Goal: Task Accomplishment & Management: Use online tool/utility

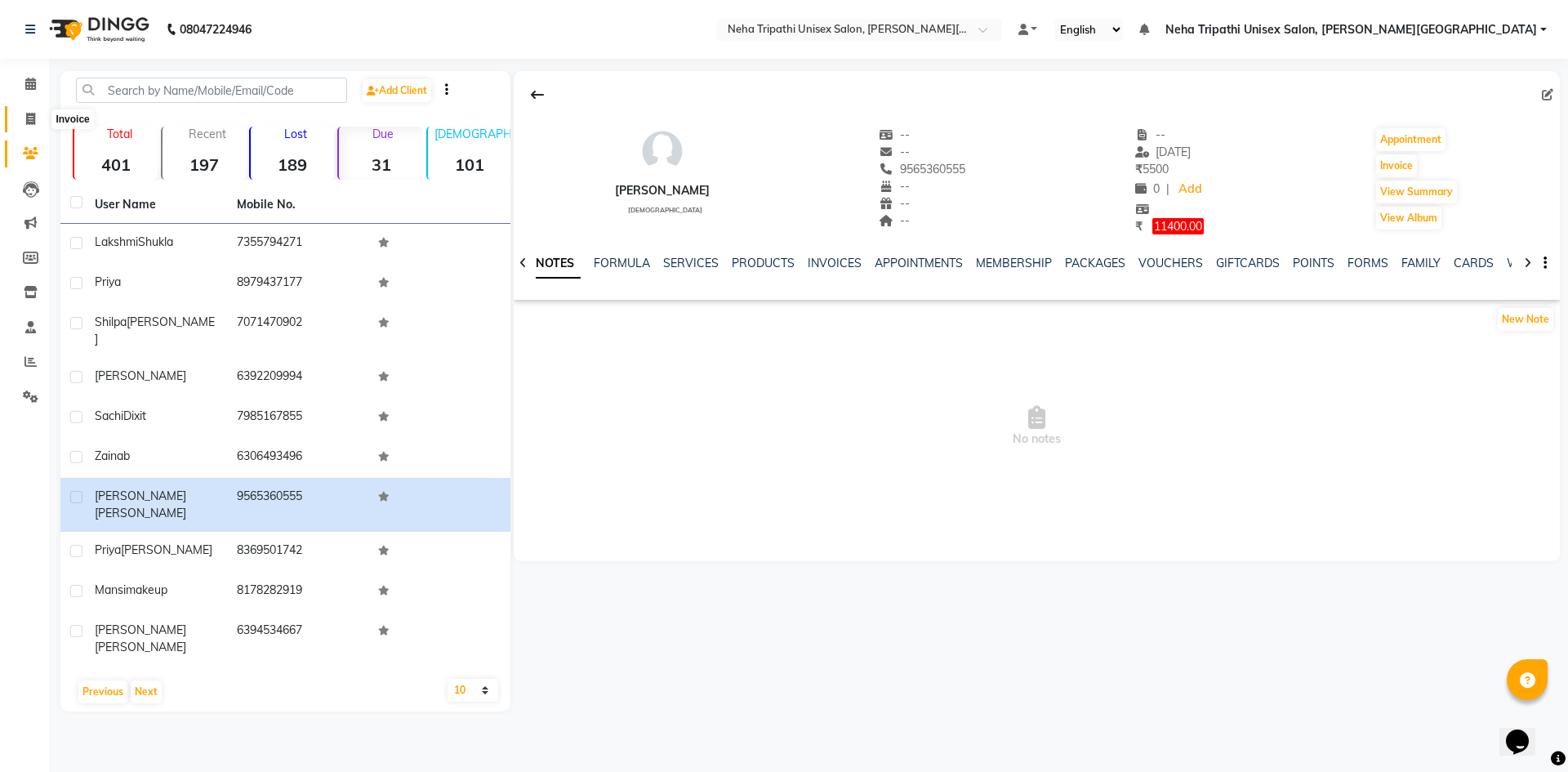
drag, startPoint x: 27, startPoint y: 122, endPoint x: 35, endPoint y: 117, distance: 9.4
click at [27, 122] on icon at bounding box center [30, 119] width 9 height 12
select select "service"
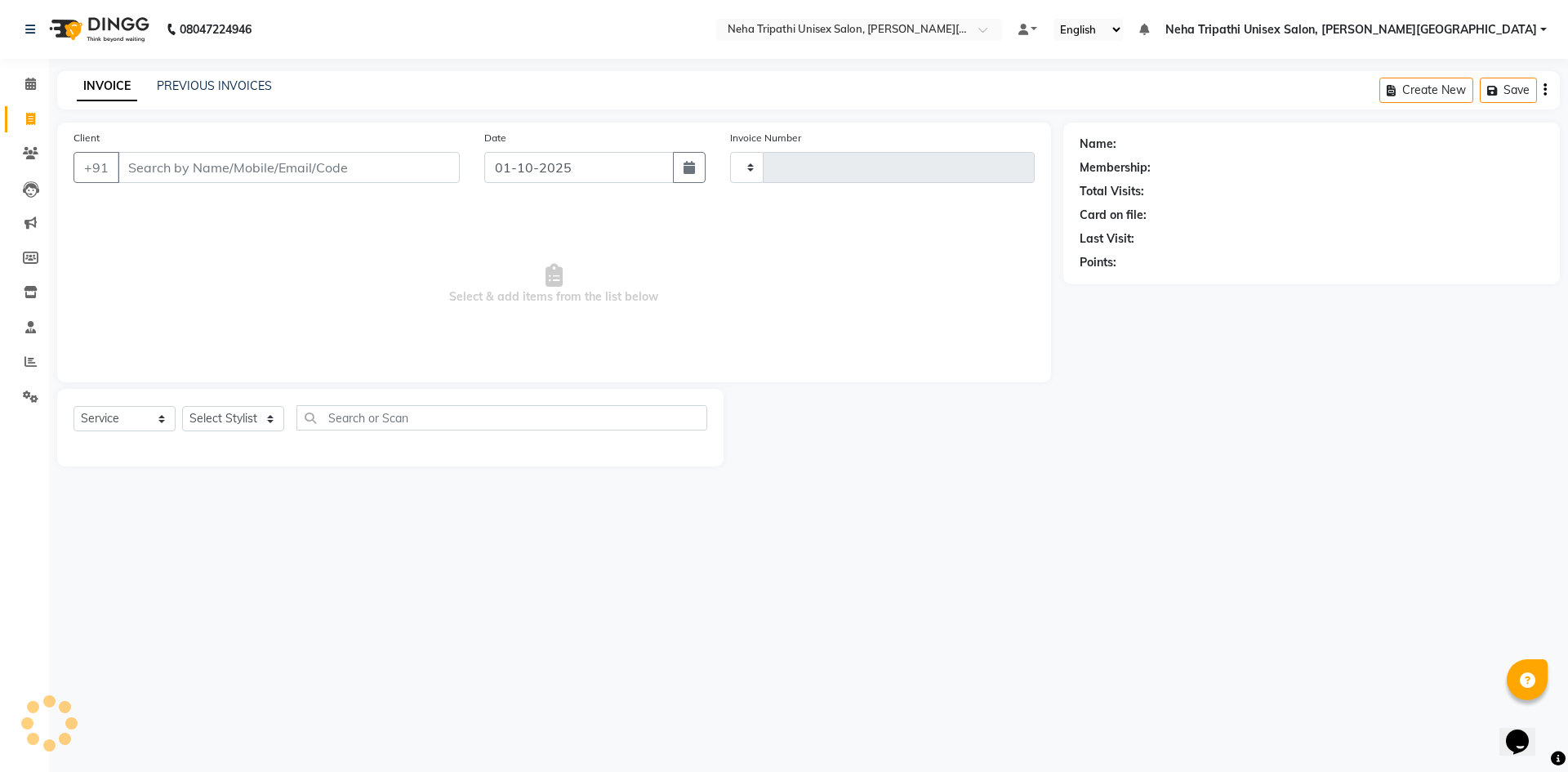
type input "0621"
select select "7540"
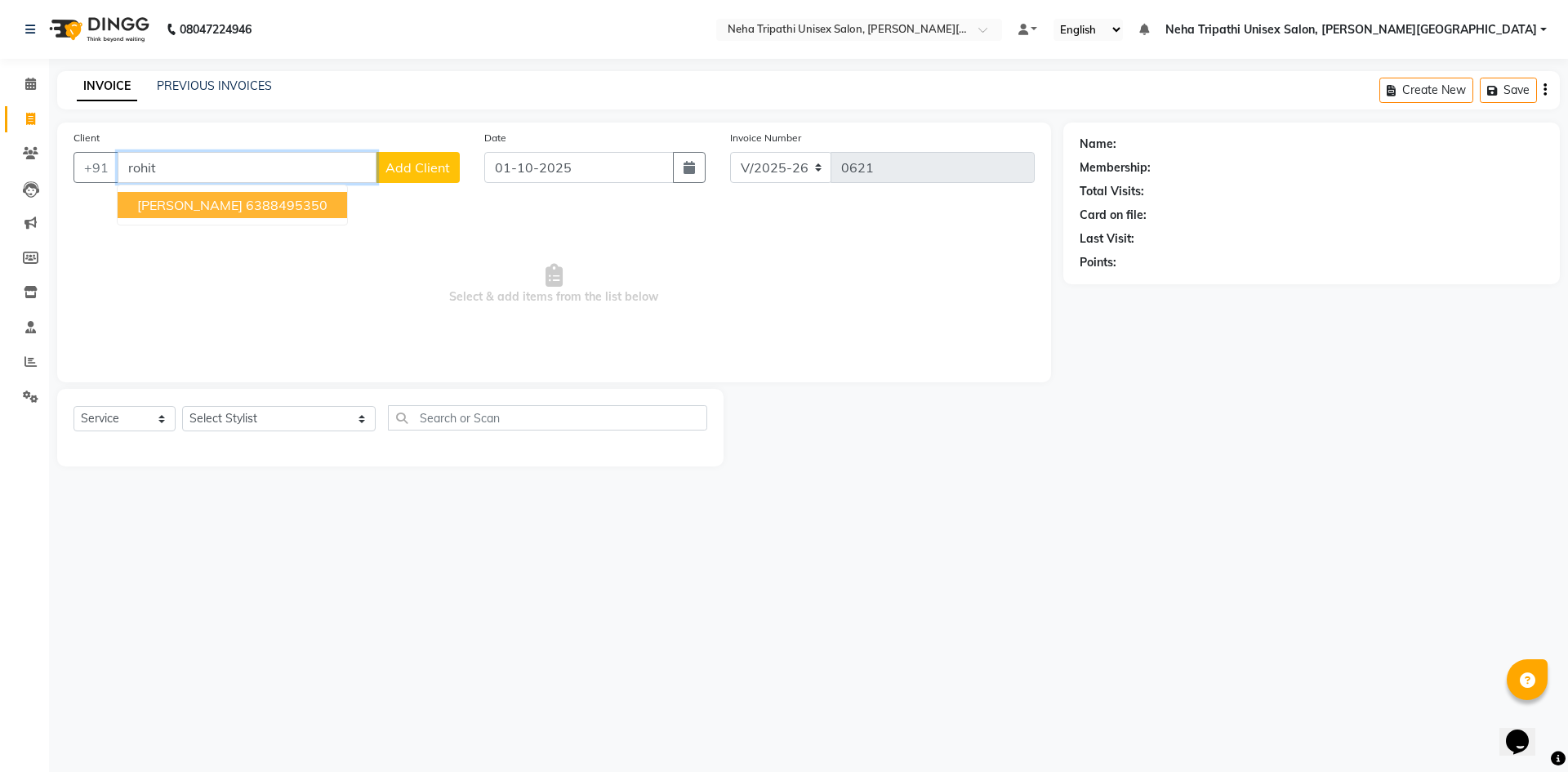
click at [276, 210] on ngb-highlight "6388495350" at bounding box center [286, 204] width 81 height 16
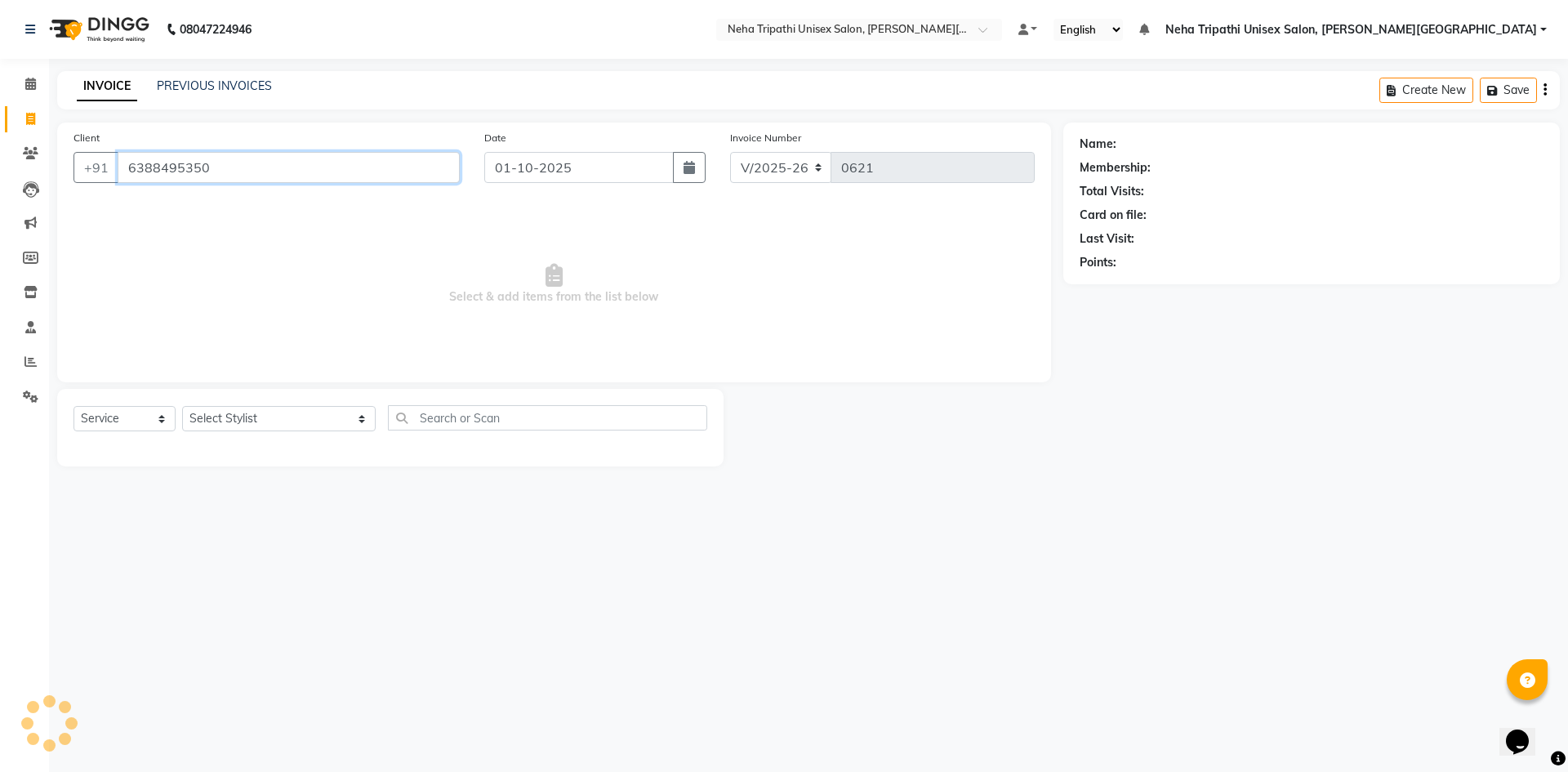
type input "6388495350"
click at [233, 410] on select "Select Stylist Badrudden [PERSON_NAME] [PERSON_NAME] Unisex Salon, [PERSON_NAME…" at bounding box center [279, 419] width 194 height 25
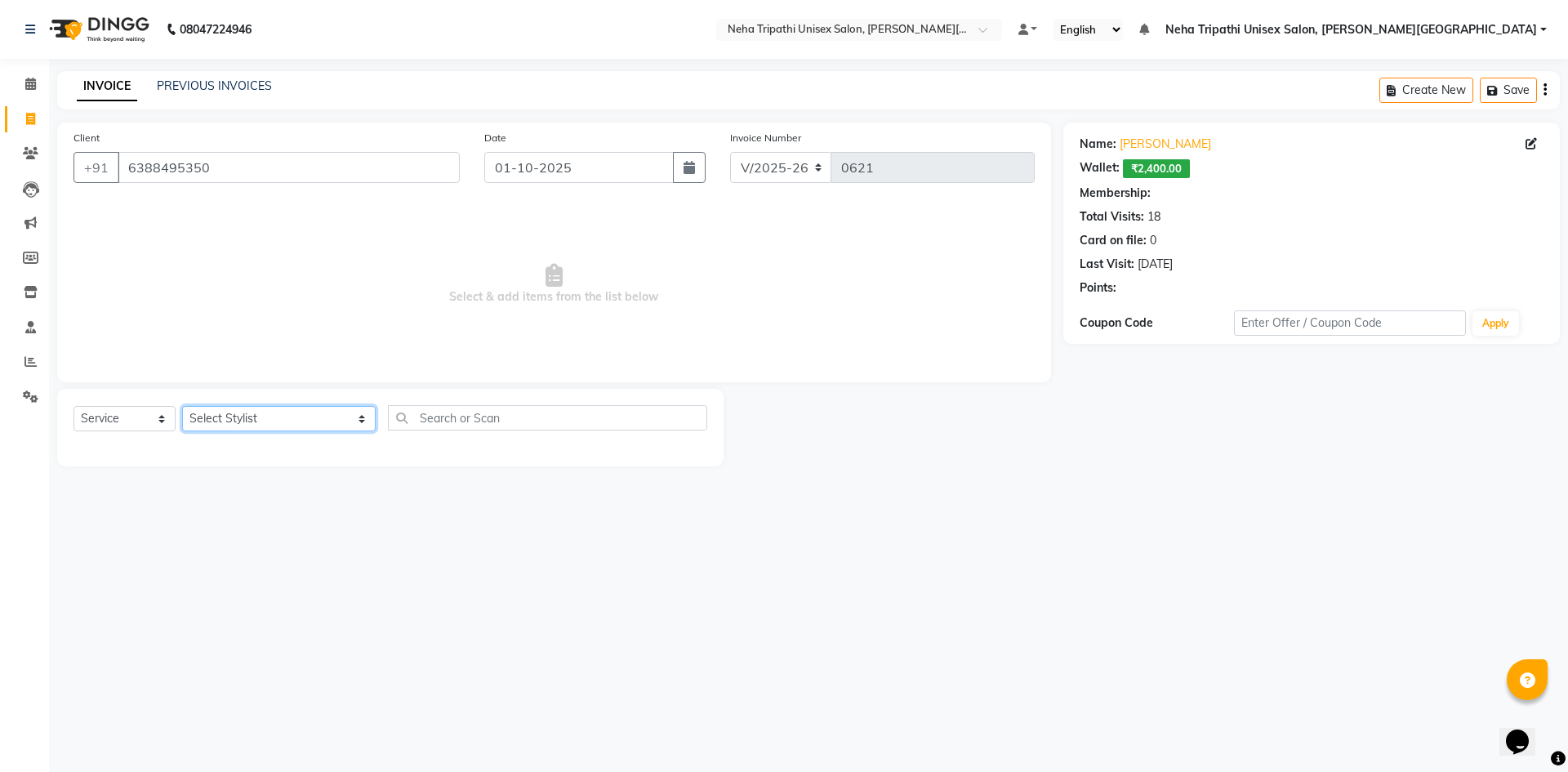
select select "1: Object"
select select "78213"
click at [182, 407] on select "Select Stylist Badrudden [PERSON_NAME] [PERSON_NAME] Unisex Salon, [PERSON_NAME…" at bounding box center [279, 419] width 194 height 25
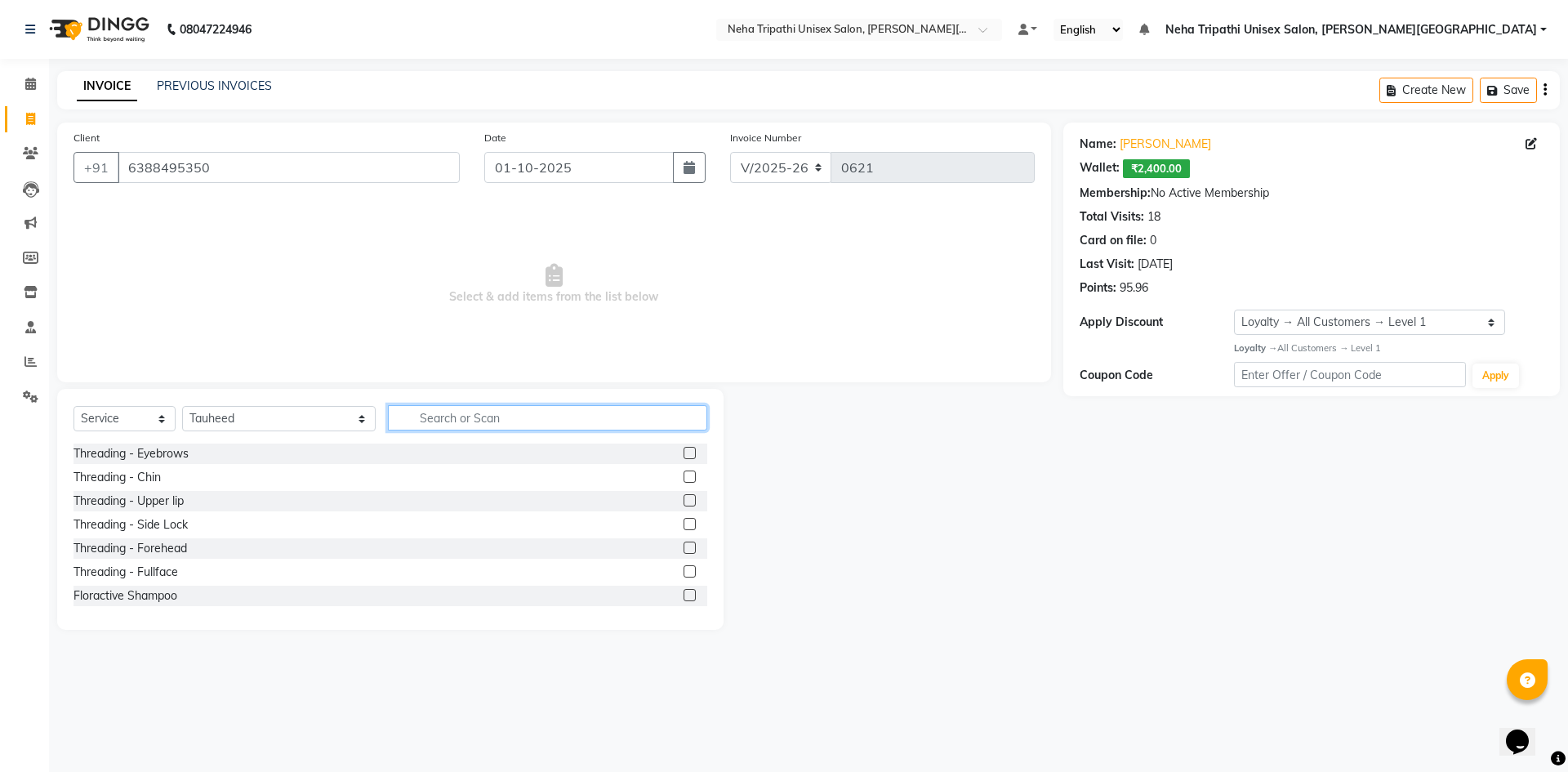
click at [438, 419] on input "text" at bounding box center [547, 418] width 319 height 25
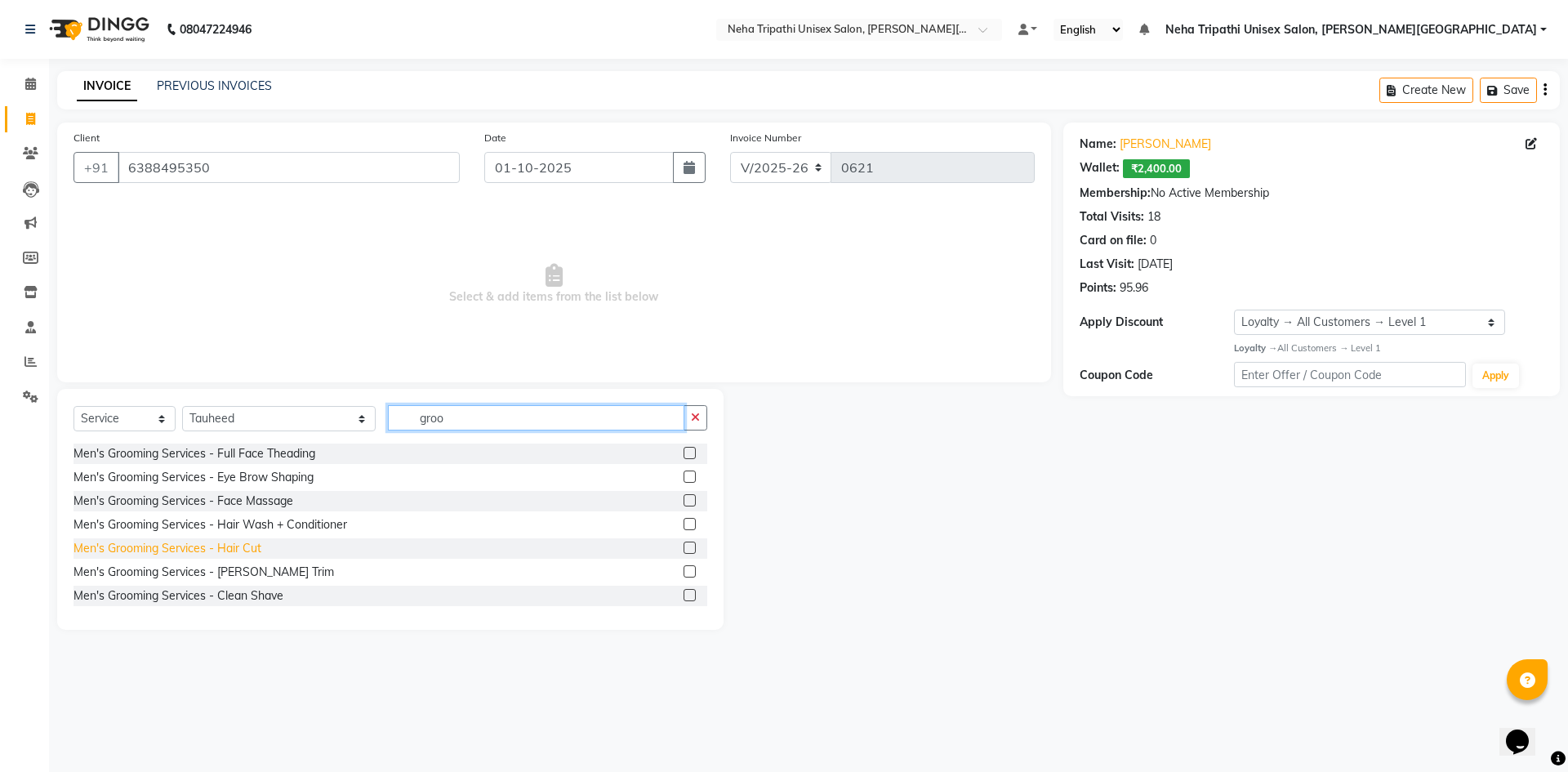
type input "groo"
click at [210, 548] on div "Men's Grooming Services - Hair Cut" at bounding box center [168, 549] width 188 height 17
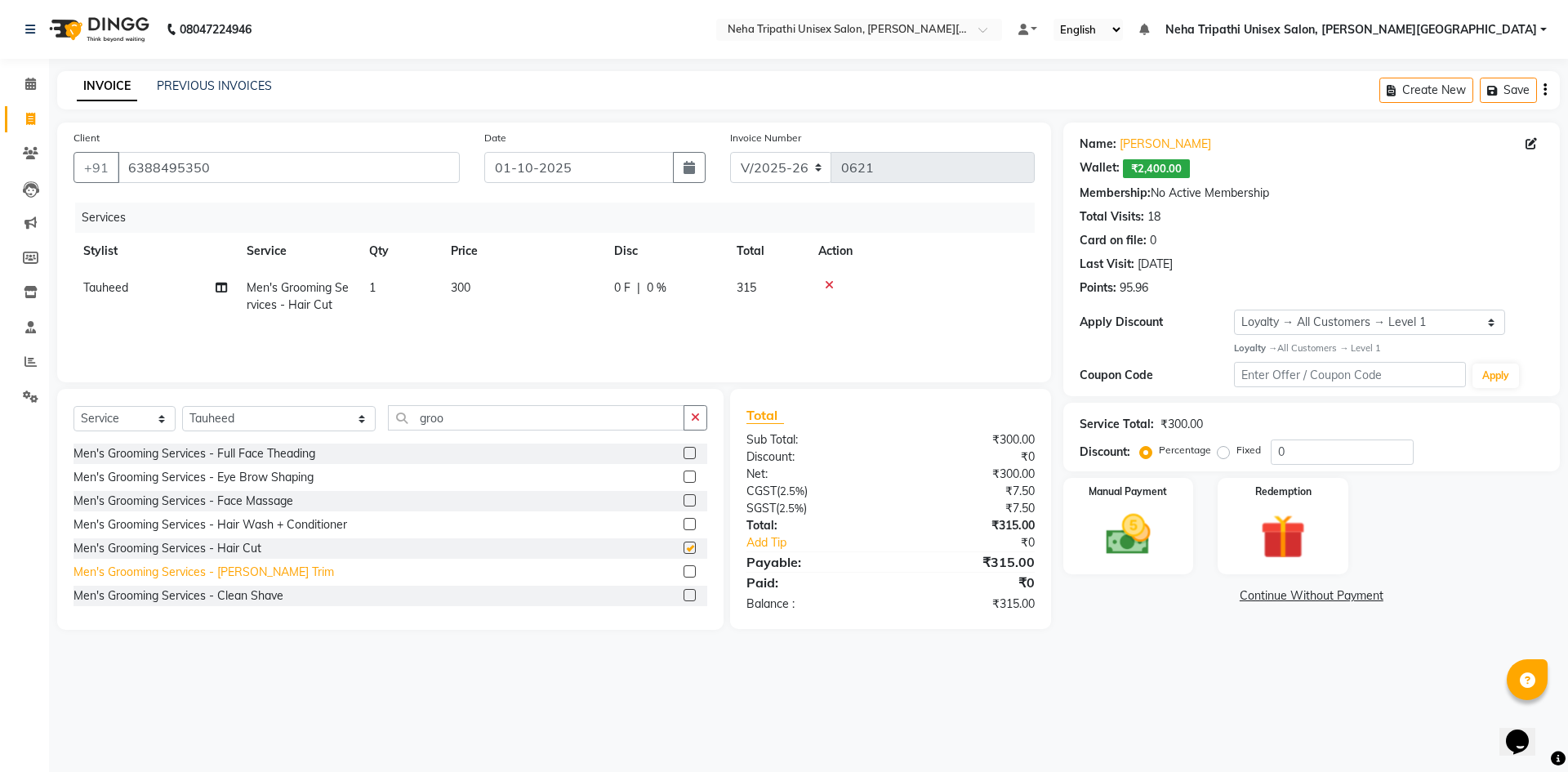
checkbox input "false"
click at [208, 564] on div "Men's Grooming Services - [PERSON_NAME] Trim" at bounding box center [204, 573] width 261 height 17
checkbox input "false"
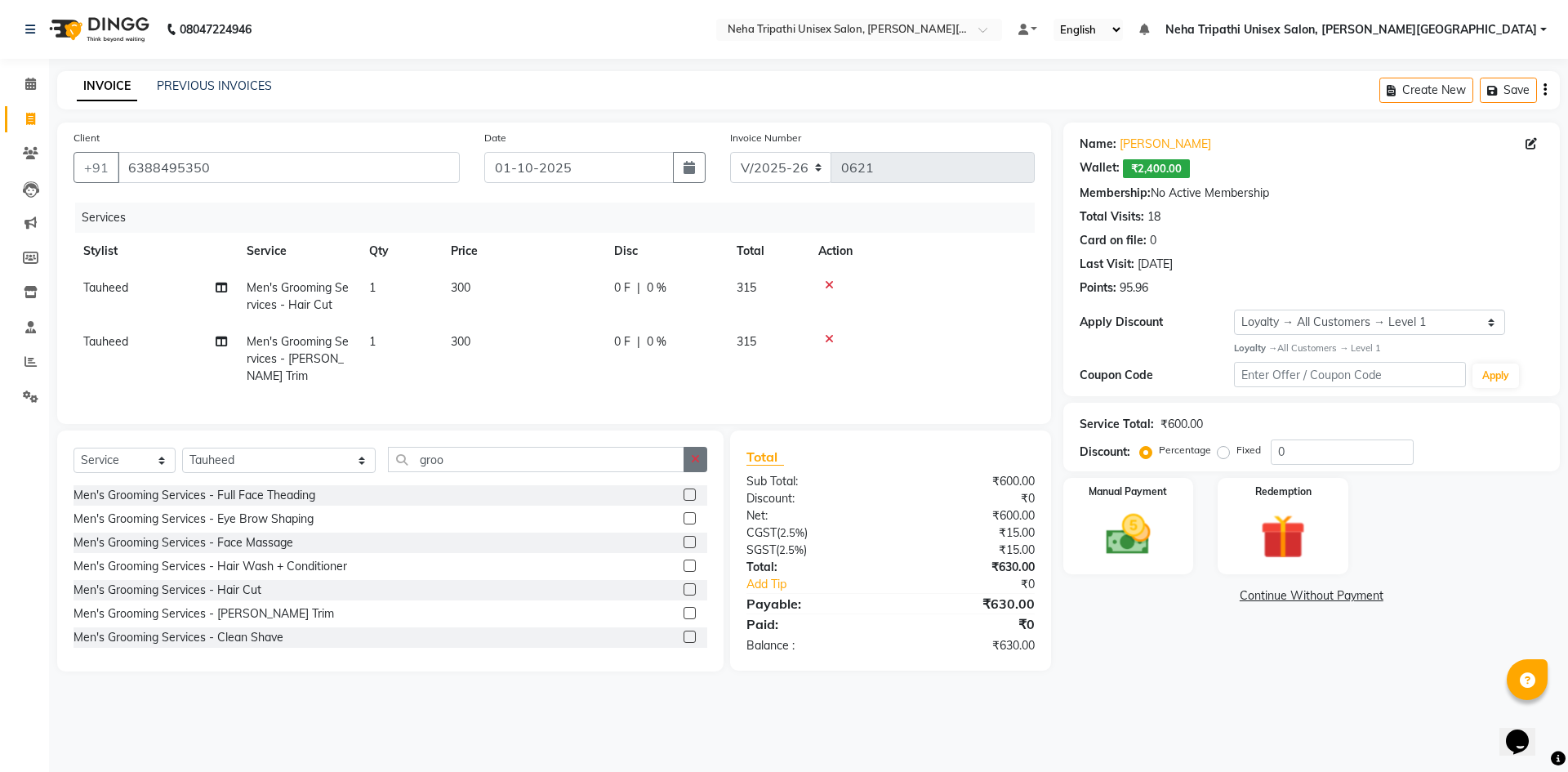
click at [701, 456] on button "button" at bounding box center [695, 459] width 24 height 25
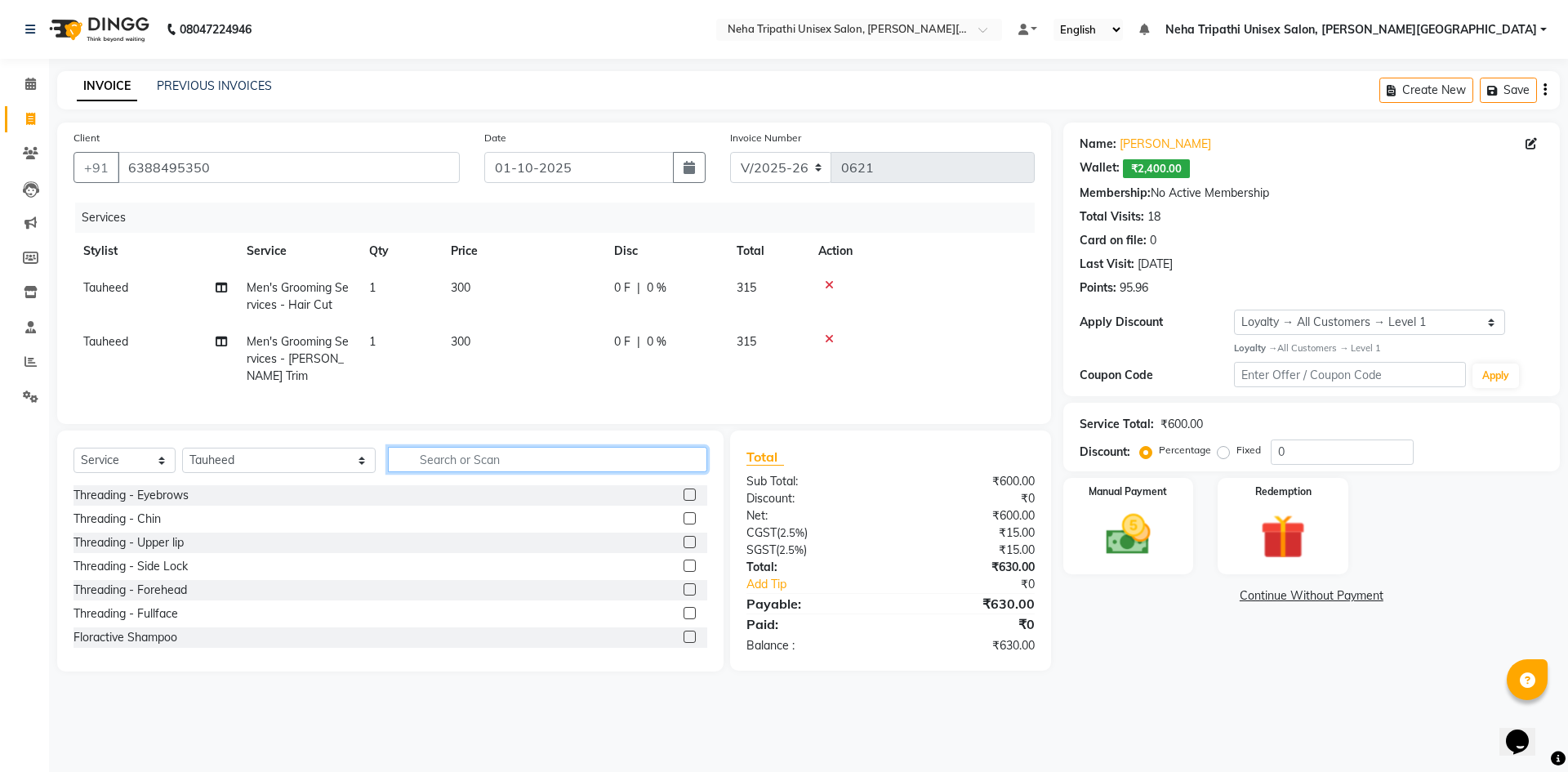
click at [590, 456] on input "text" at bounding box center [547, 459] width 319 height 25
click at [473, 284] on td "300" at bounding box center [522, 296] width 163 height 54
select select "78213"
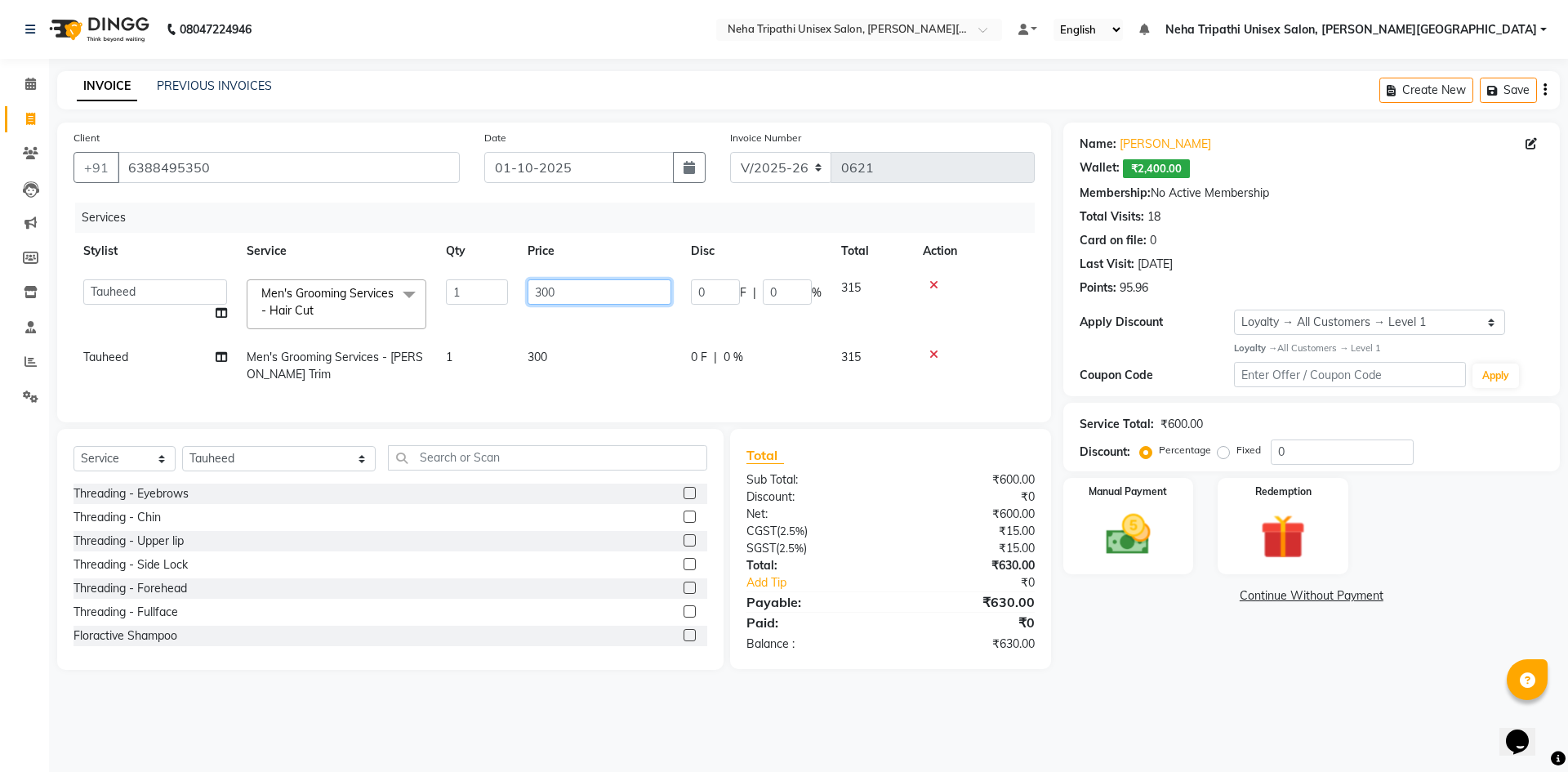
drag, startPoint x: 546, startPoint y: 291, endPoint x: 555, endPoint y: 294, distance: 9.5
click at [549, 292] on input "300" at bounding box center [599, 292] width 144 height 25
type input "350"
click at [542, 351] on td "300" at bounding box center [599, 366] width 163 height 54
select select "78213"
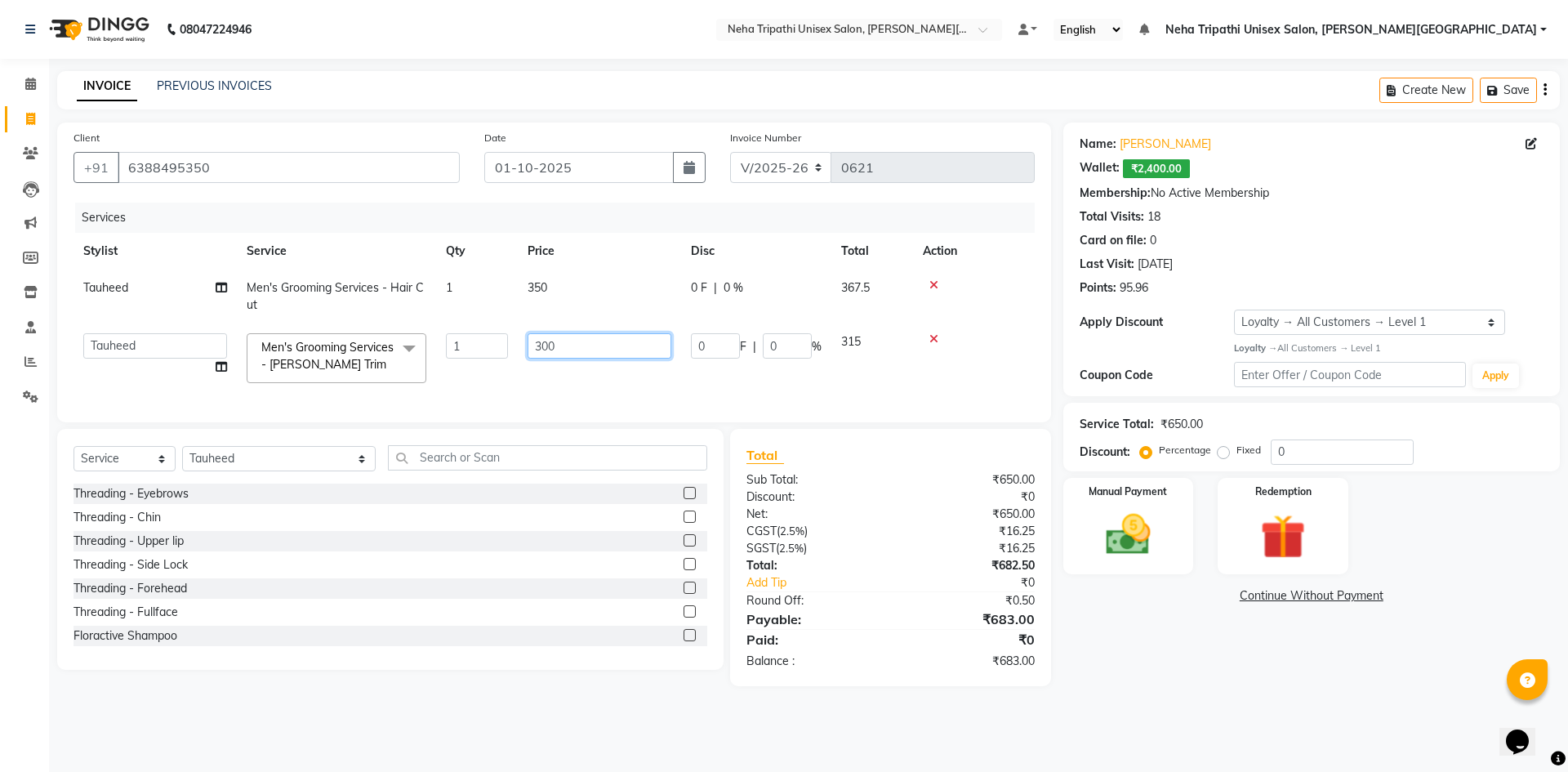
click at [546, 346] on input "300" at bounding box center [599, 346] width 144 height 25
type input "350"
click at [565, 377] on td "350" at bounding box center [599, 358] width 163 height 69
select select "78213"
click at [632, 468] on input "text" at bounding box center [547, 457] width 319 height 25
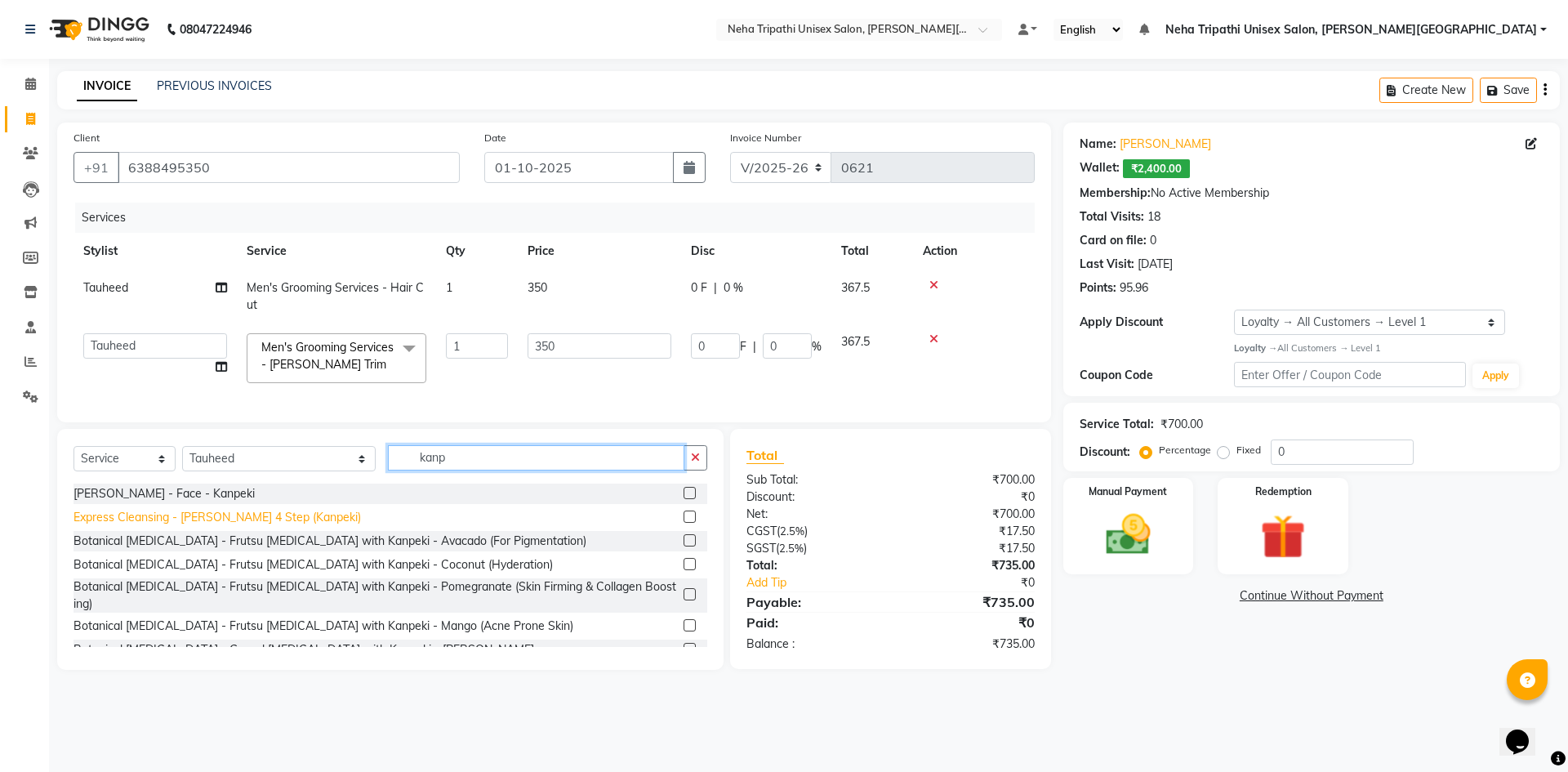
type input "kanp"
click at [236, 526] on div "Express Cleansing - [PERSON_NAME] 4 Step (Kanpeki)" at bounding box center [218, 518] width 288 height 17
checkbox input "false"
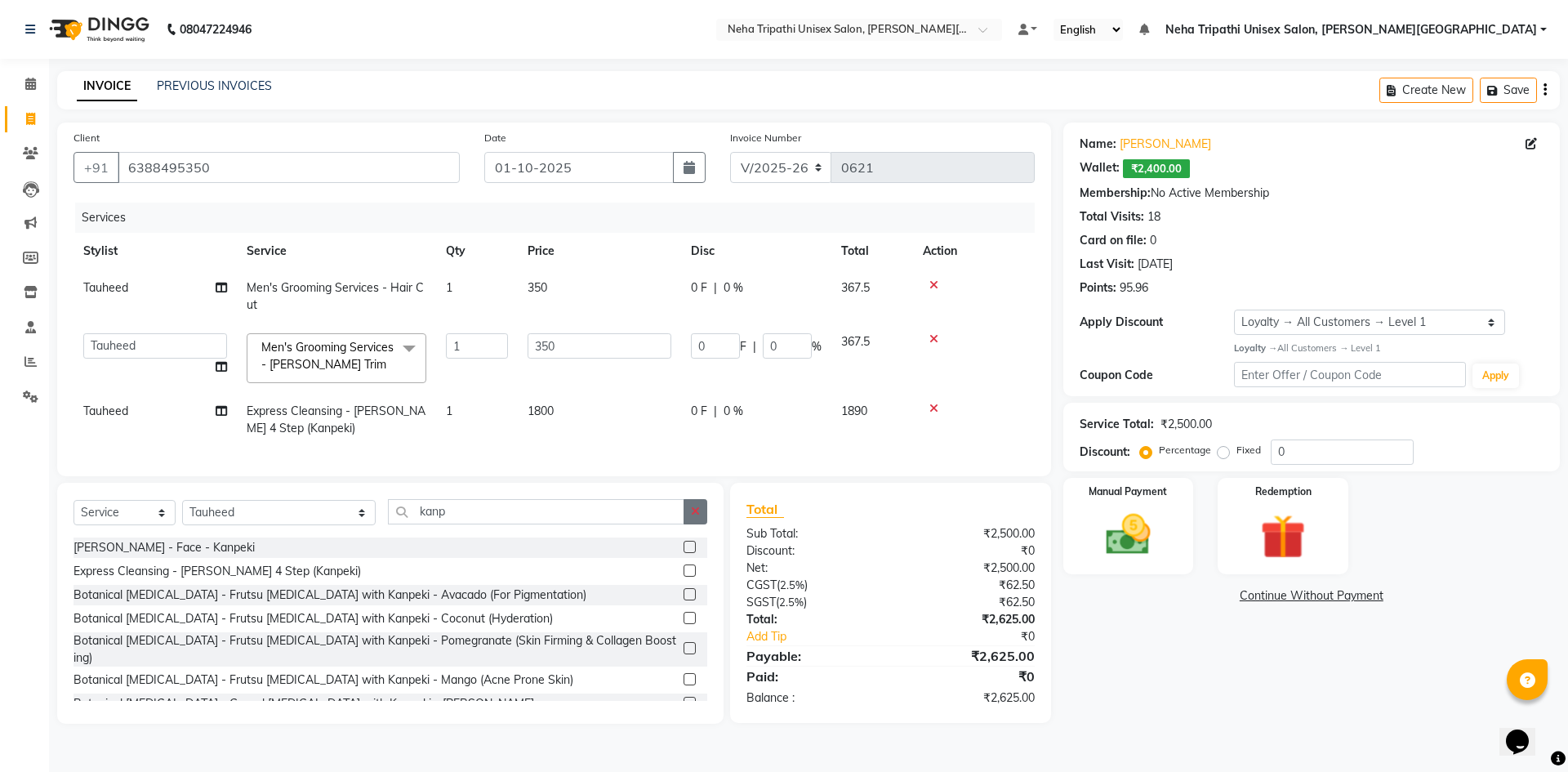
click at [702, 525] on button "button" at bounding box center [695, 512] width 24 height 25
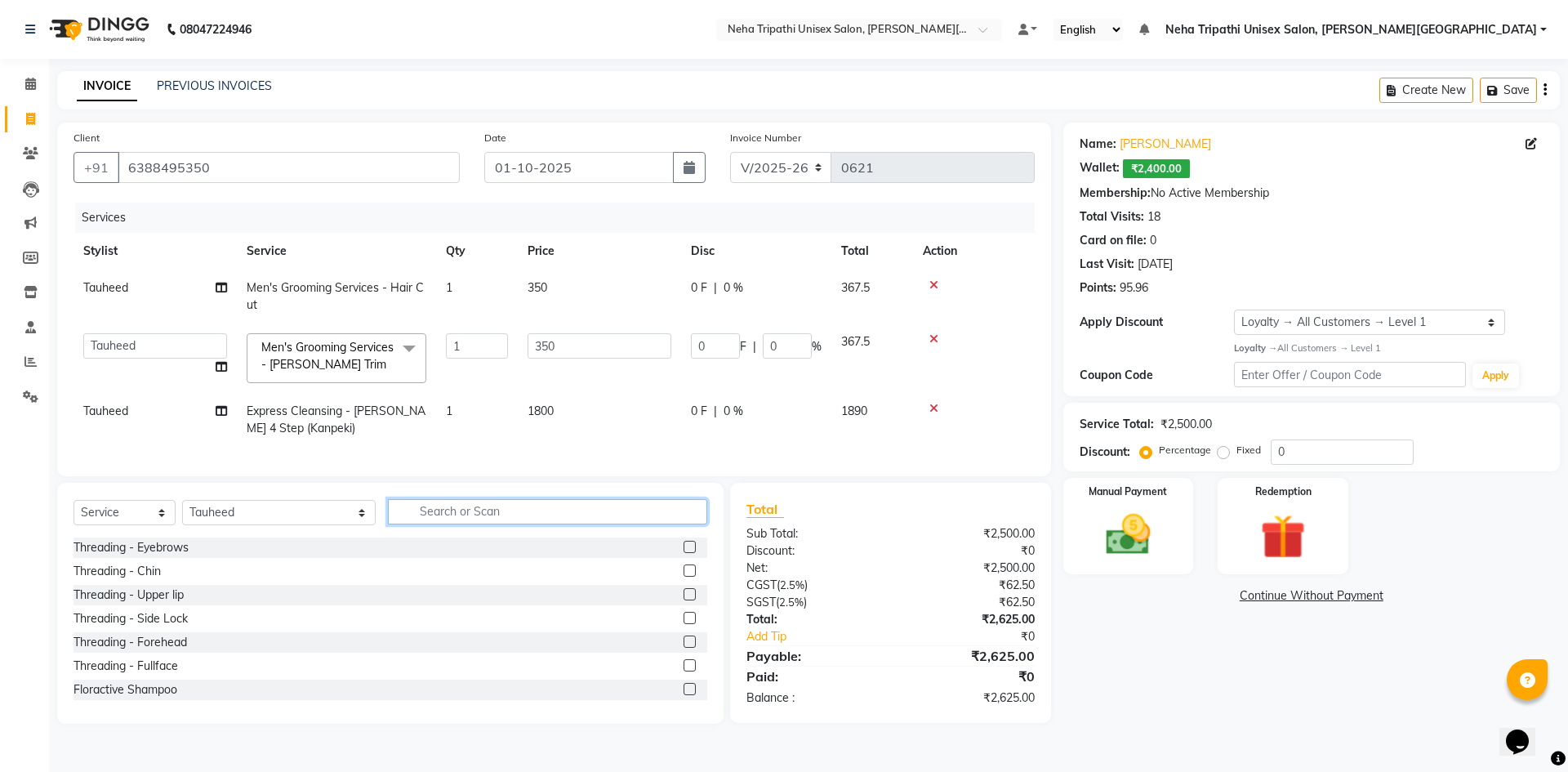
click at [633, 519] on input "text" at bounding box center [547, 512] width 319 height 25
type input "r"
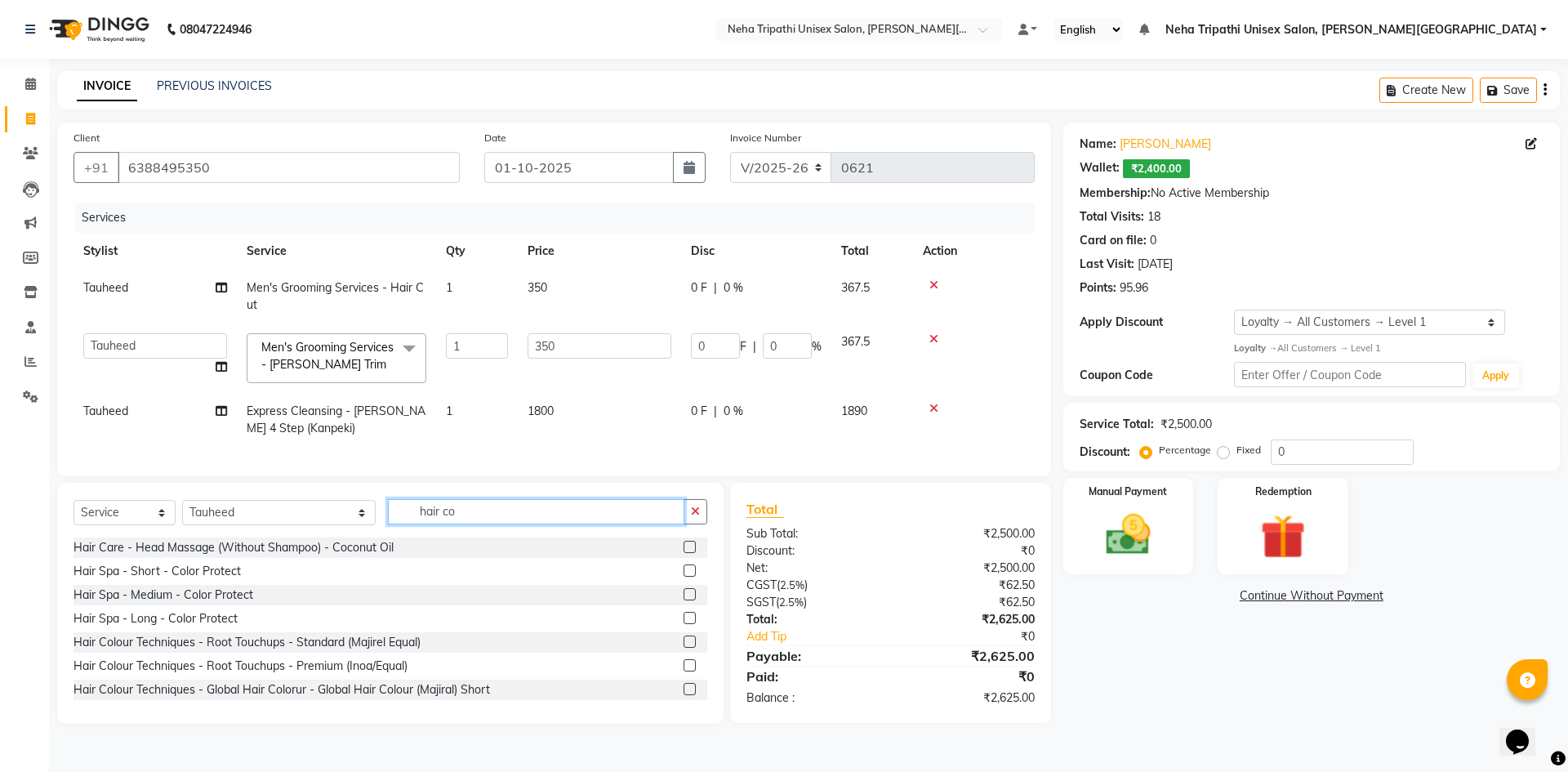
type input "hair co"
click at [692, 517] on icon "button" at bounding box center [695, 511] width 9 height 12
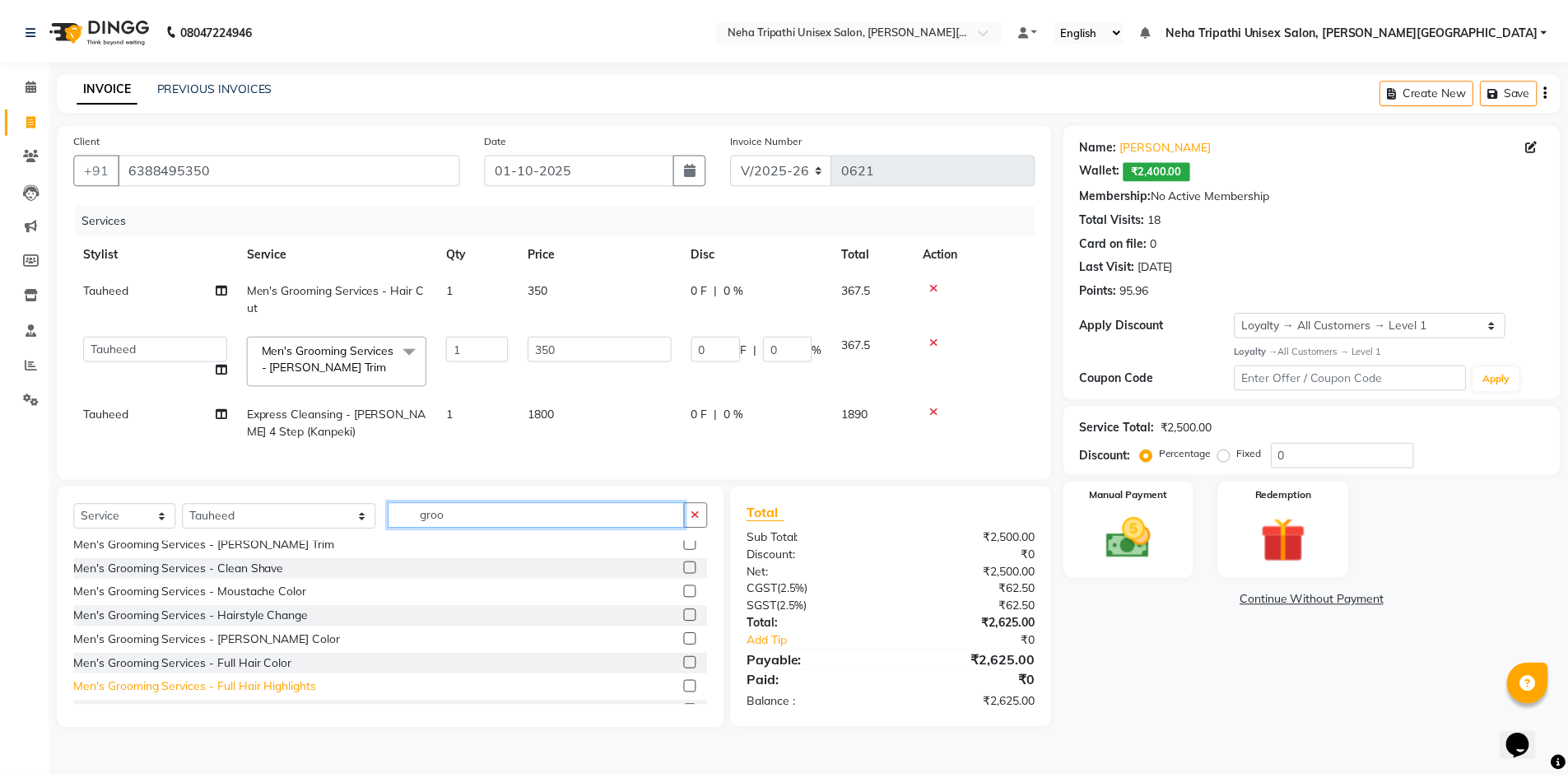
scroll to position [164, 0]
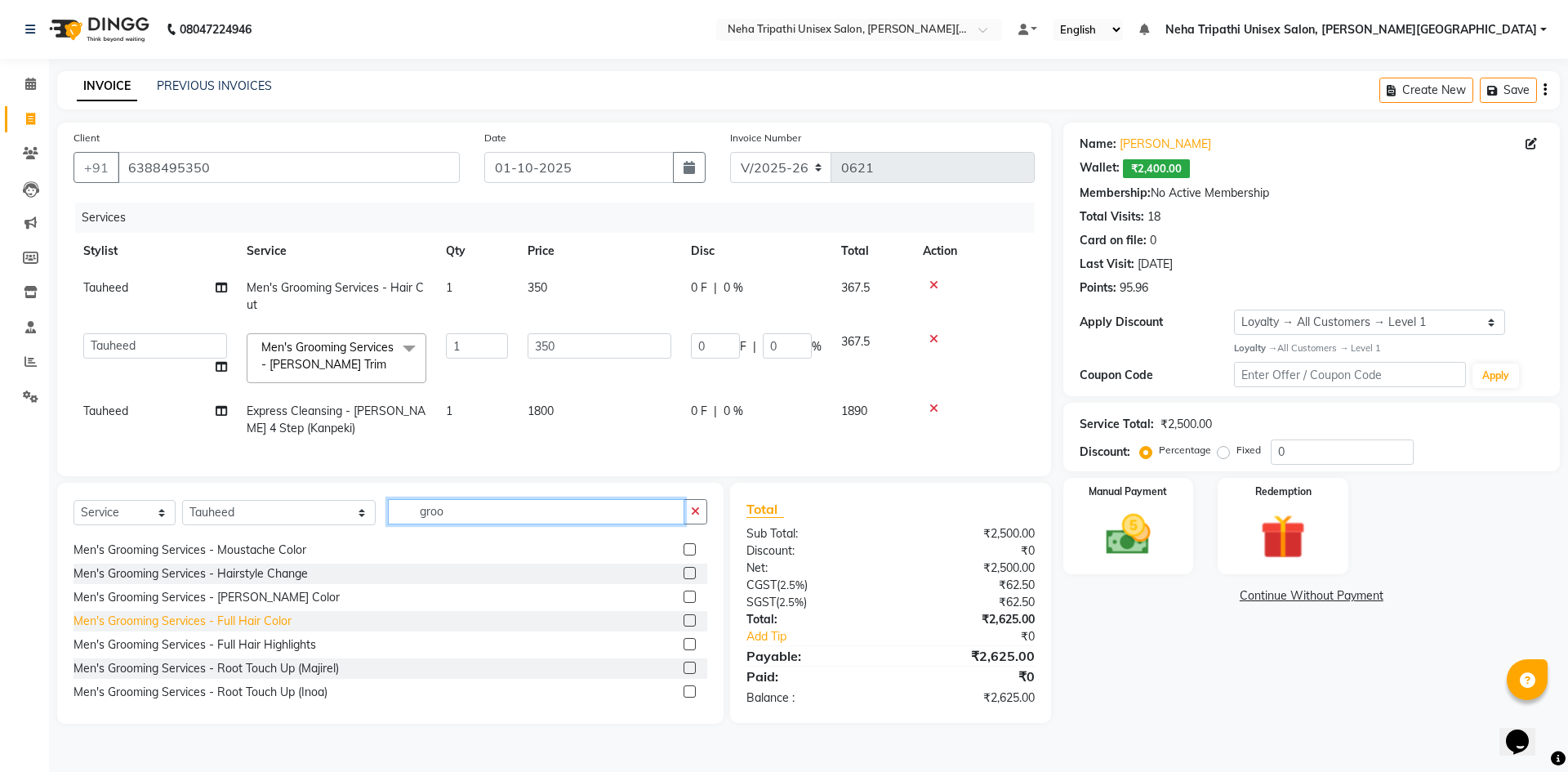
type input "groo"
click at [249, 630] on div "Men's Grooming Services - Full Hair Color" at bounding box center [183, 621] width 219 height 17
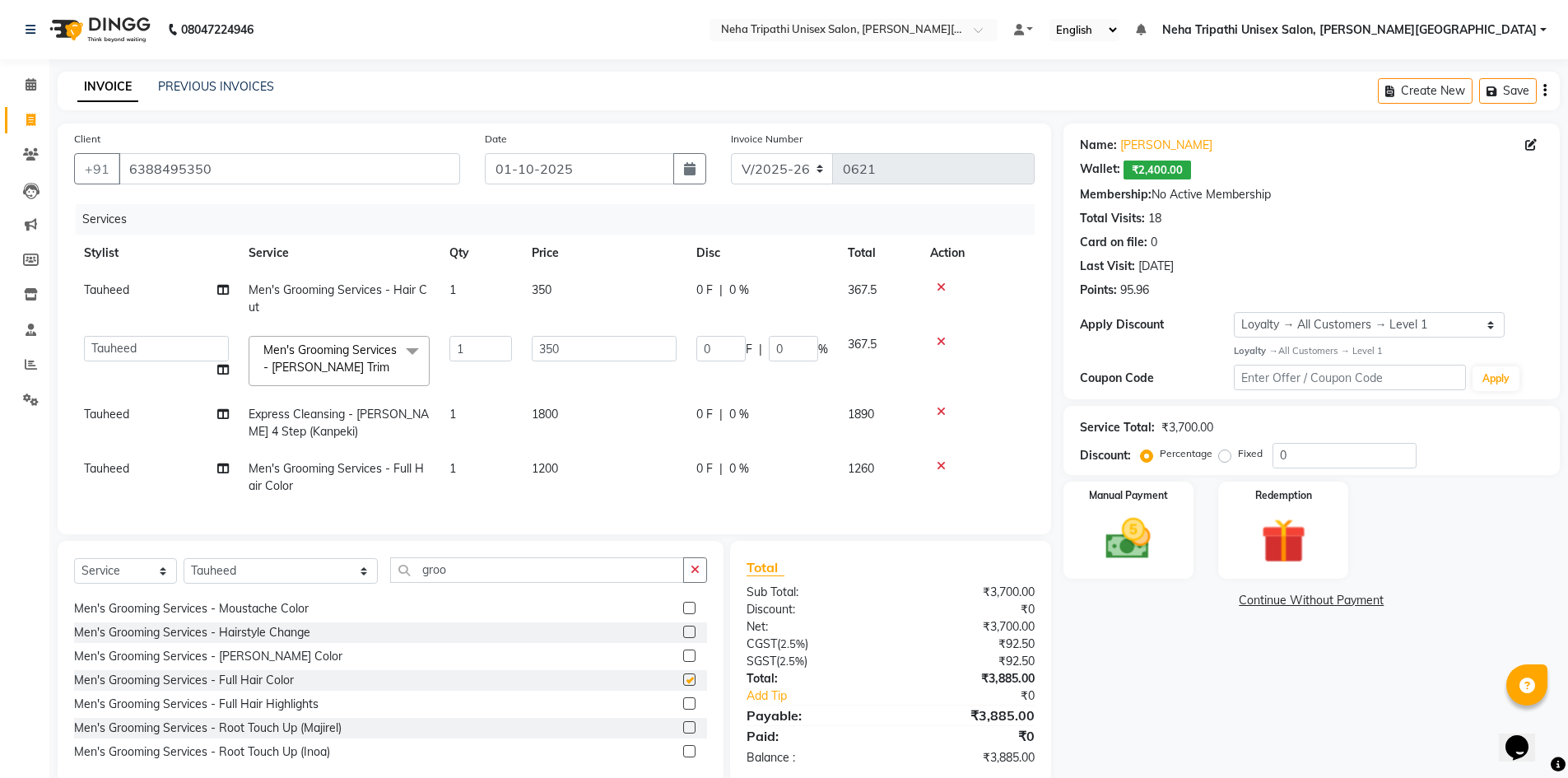
checkbox input "false"
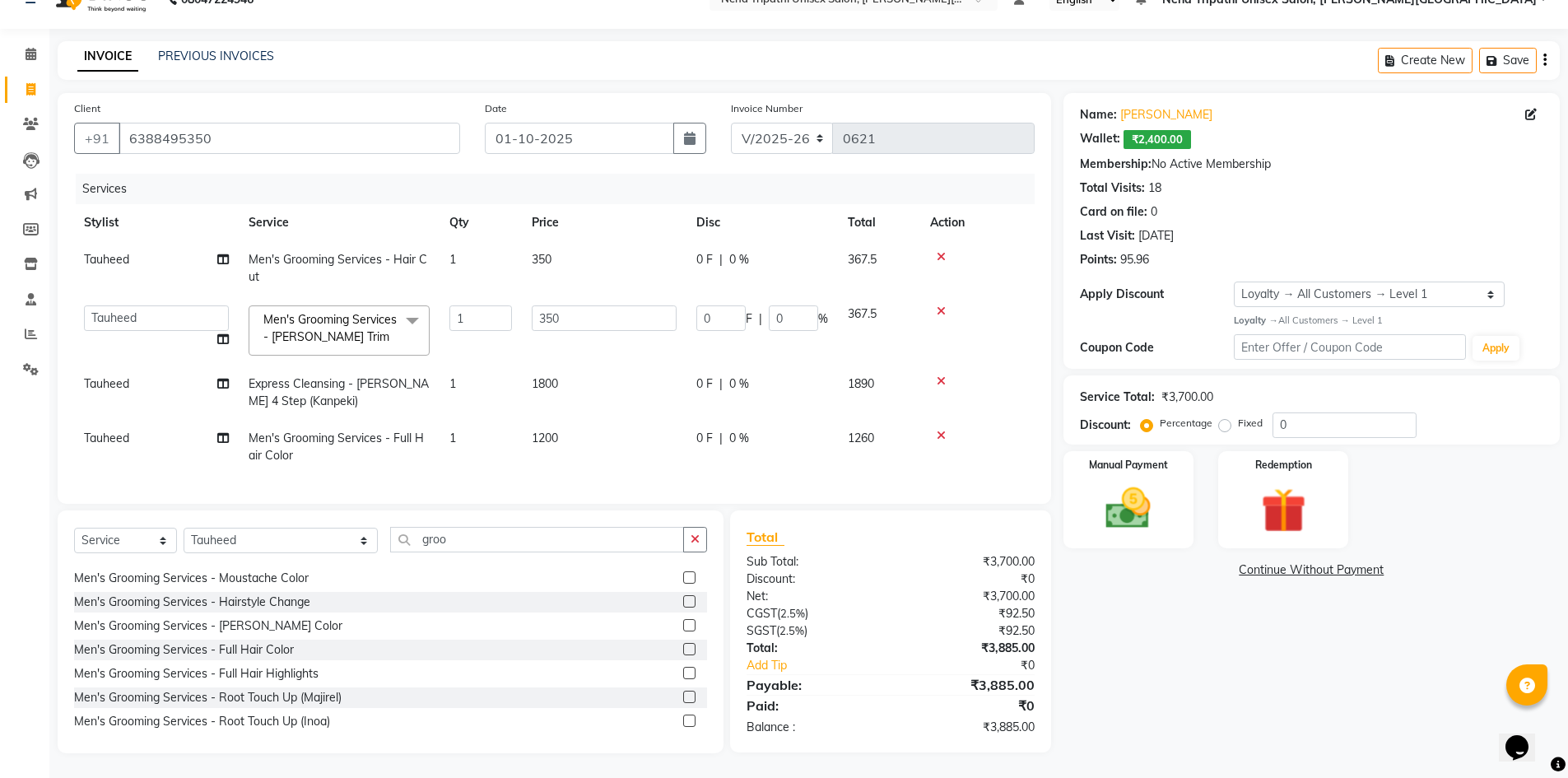
scroll to position [43, 0]
click at [1150, 465] on div "Manual Payment" at bounding box center [1128, 499] width 136 height 101
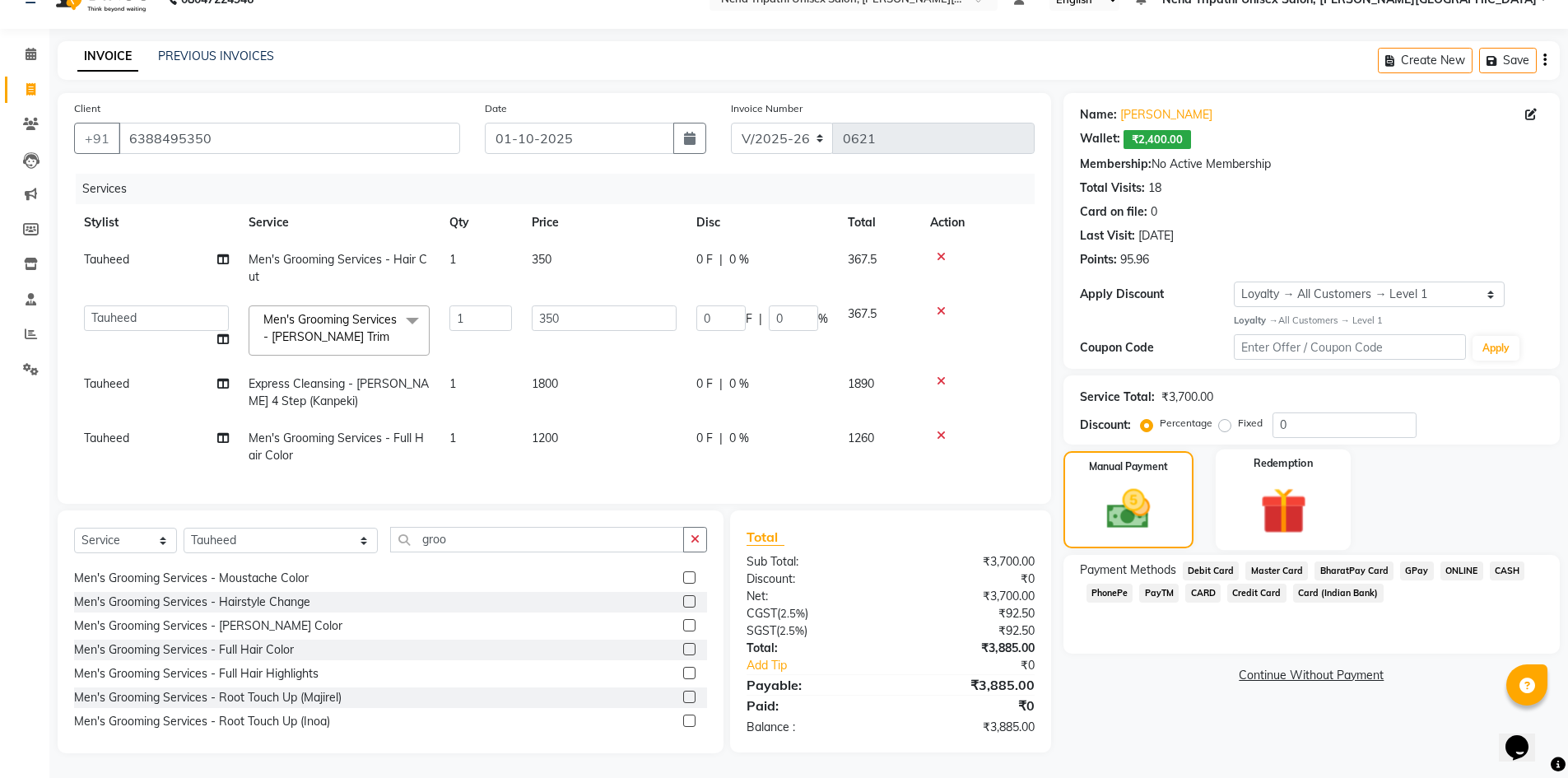
click at [1282, 502] on img at bounding box center [1283, 510] width 75 height 59
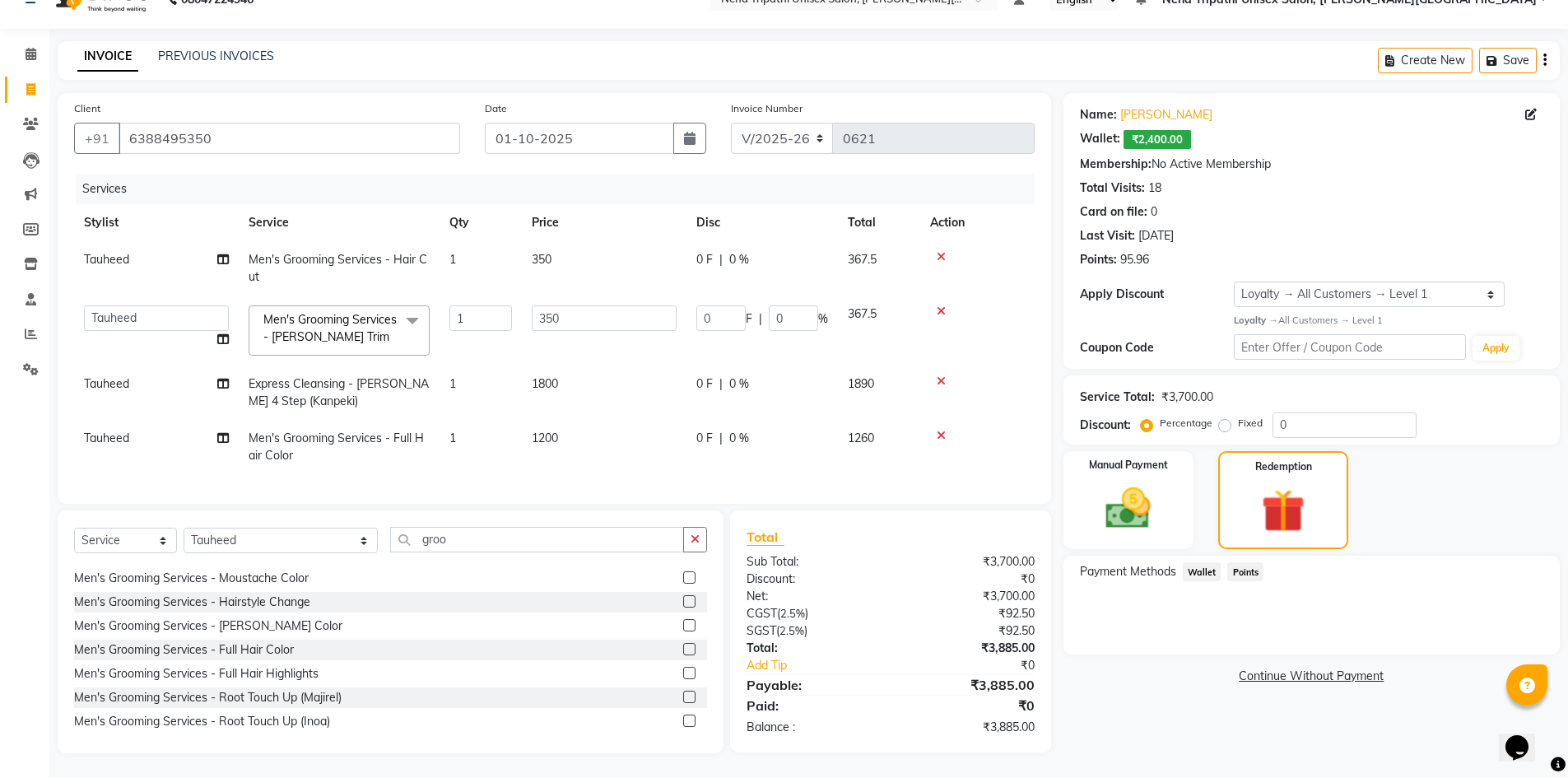
click at [1203, 562] on span "Wallet" at bounding box center [1203, 572] width 39 height 19
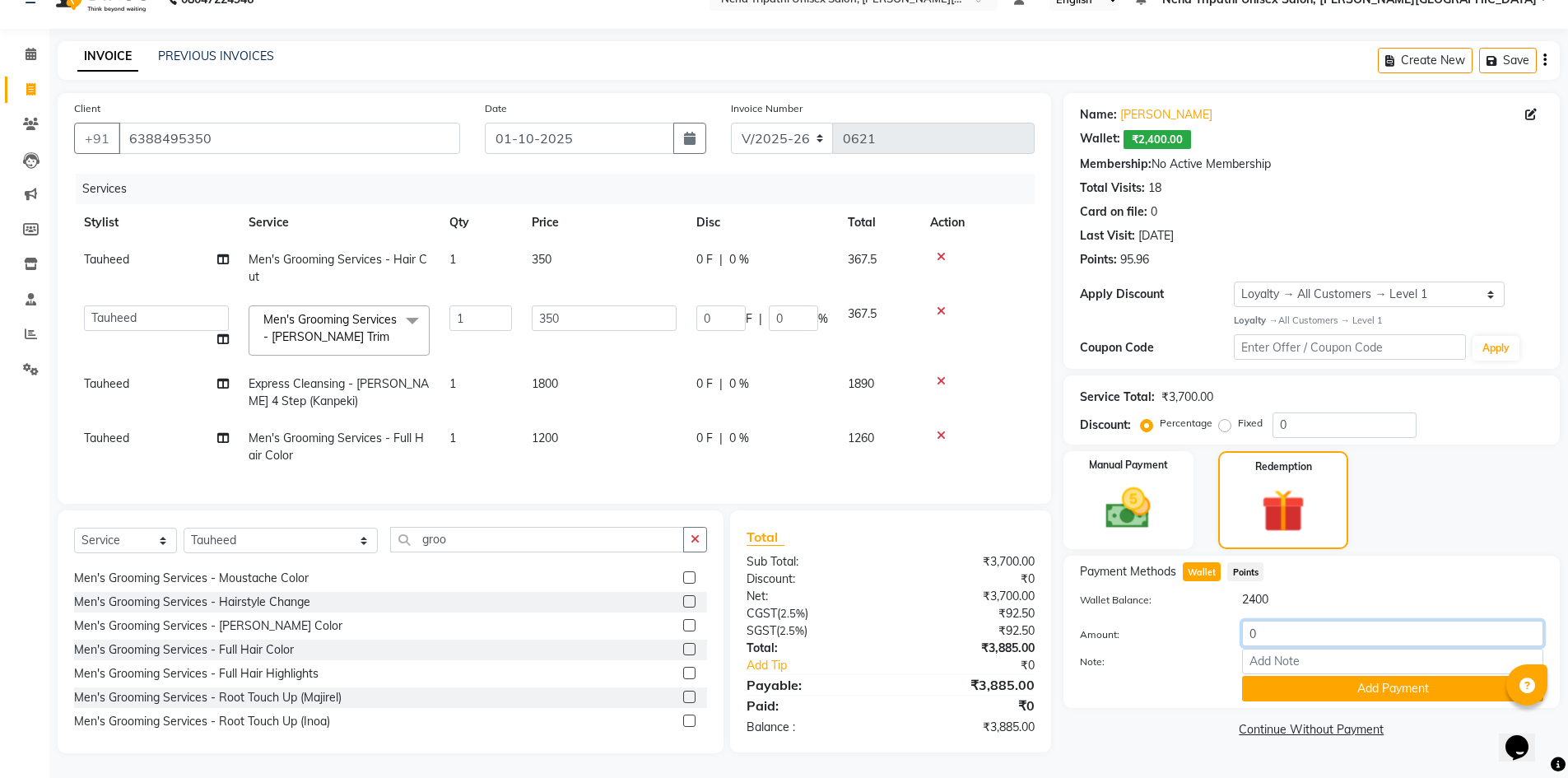
click at [1281, 621] on input "0" at bounding box center [1393, 634] width 301 height 25
type input "2400"
click at [1381, 682] on button "Add Payment" at bounding box center [1393, 689] width 301 height 25
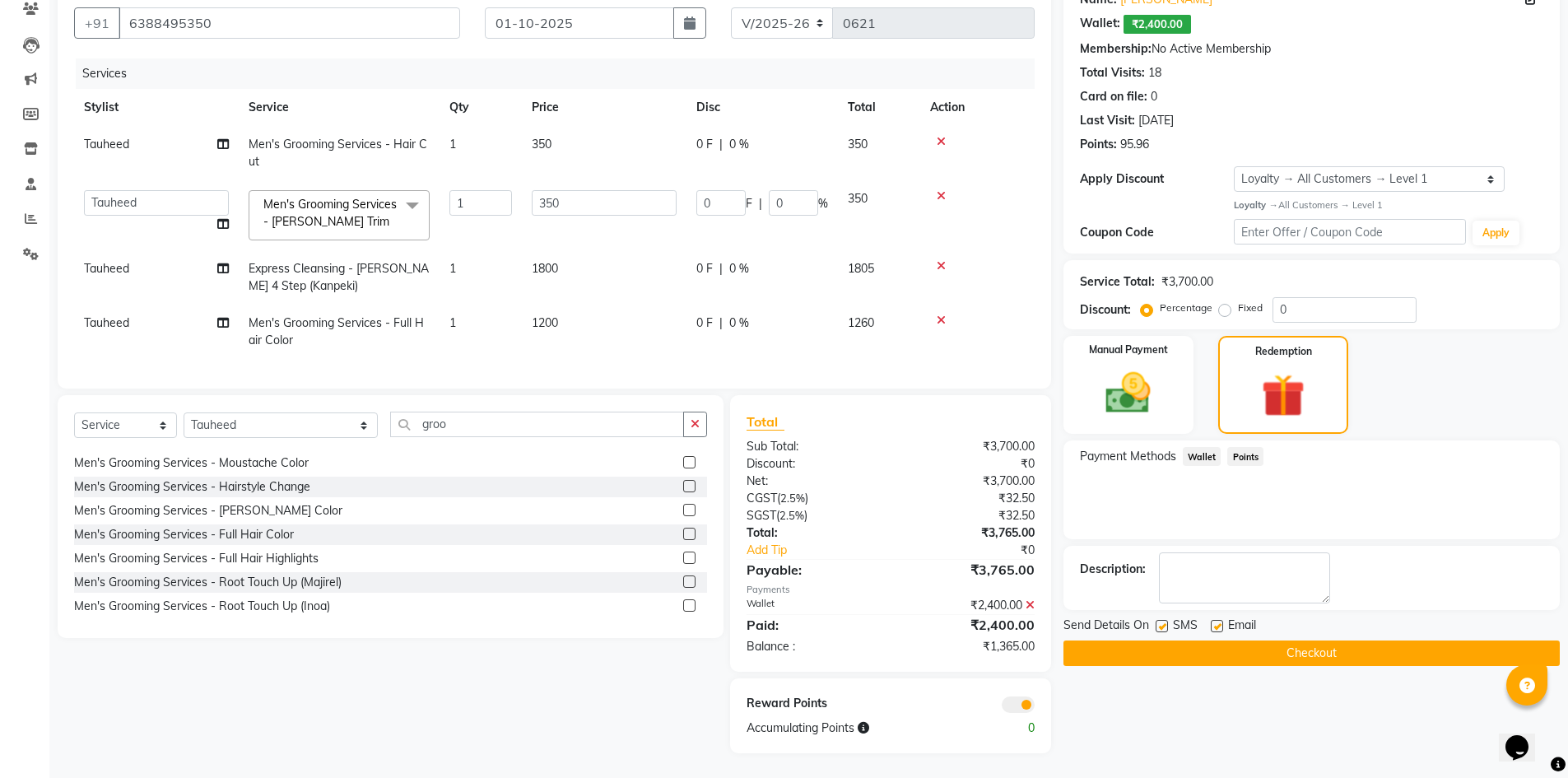
scroll to position [158, 0]
click at [577, 190] on input "350" at bounding box center [604, 203] width 145 height 25
click at [559, 309] on td "1200" at bounding box center [604, 331] width 164 height 54
select select "78213"
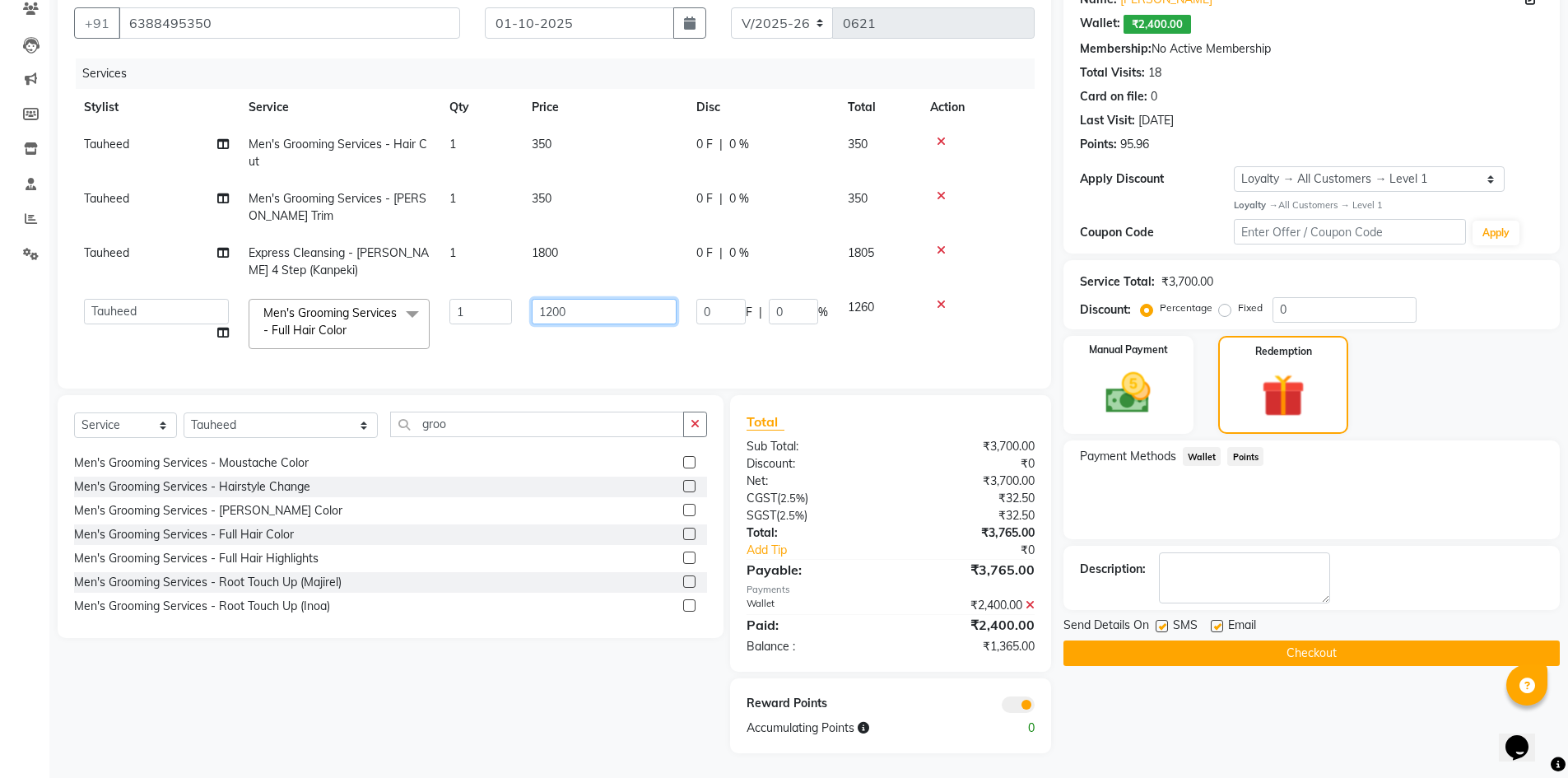
click at [579, 302] on input "1200" at bounding box center [604, 311] width 145 height 25
type input "1260"
click at [924, 337] on td at bounding box center [978, 324] width 114 height 70
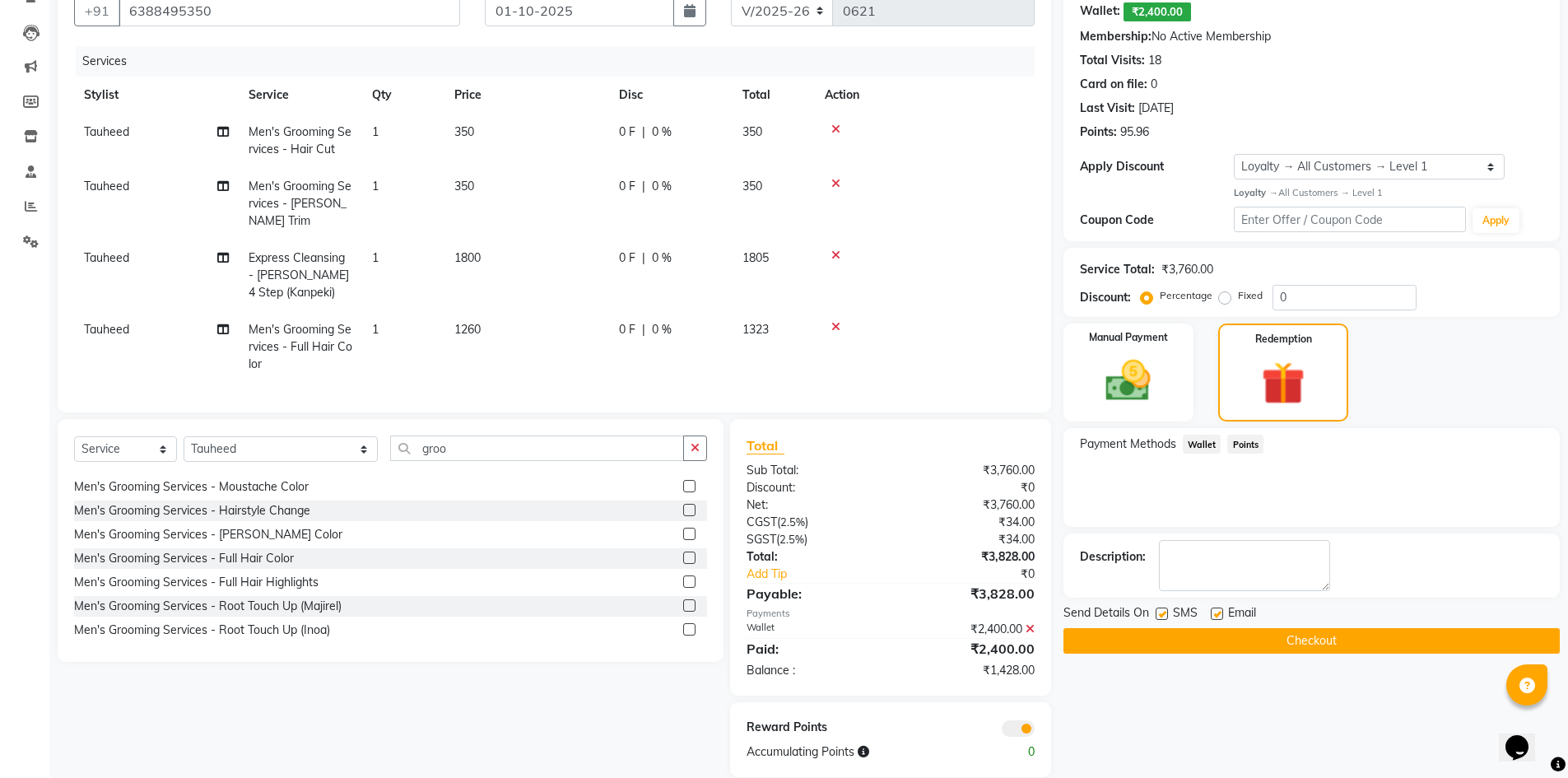
click at [471, 322] on span "1260" at bounding box center [467, 329] width 26 height 14
select select "78213"
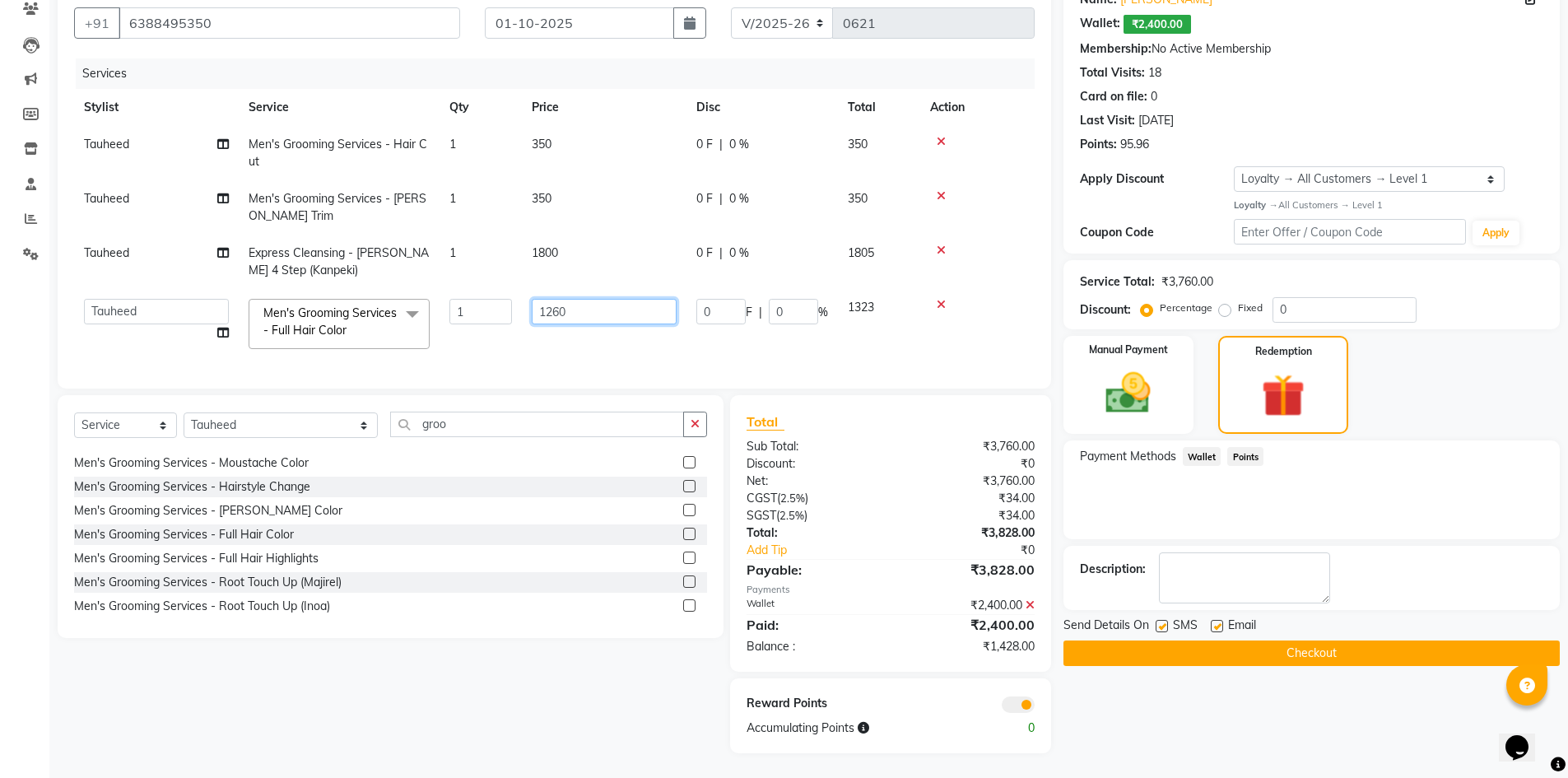
drag, startPoint x: 576, startPoint y: 297, endPoint x: 604, endPoint y: 288, distance: 29.4
click at [580, 299] on input "1260" at bounding box center [604, 311] width 145 height 25
type input "1200"
click at [588, 330] on td "1200" at bounding box center [604, 324] width 164 height 70
select select "78213"
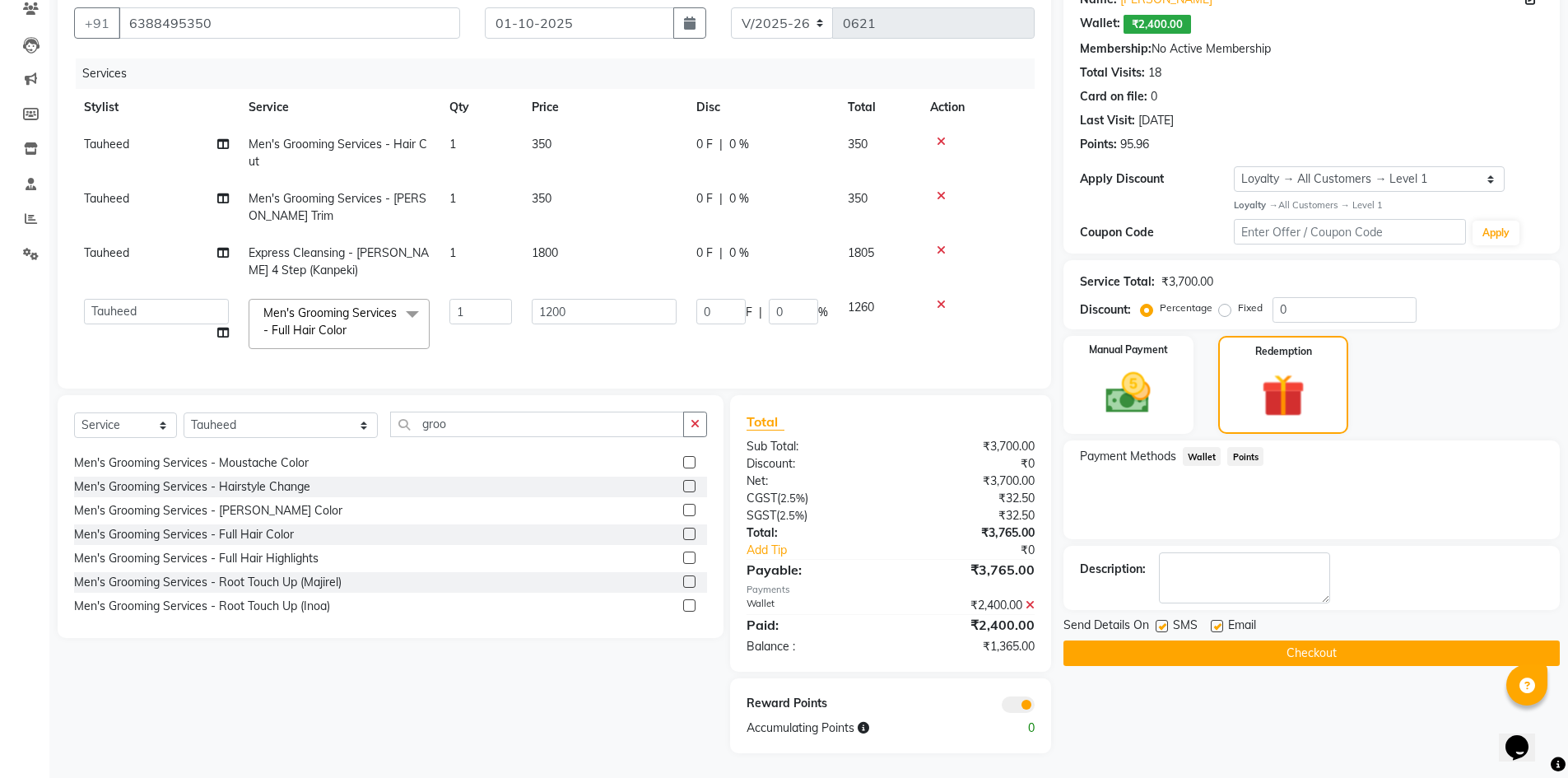
click at [577, 238] on td "1800" at bounding box center [604, 262] width 164 height 54
select select "78213"
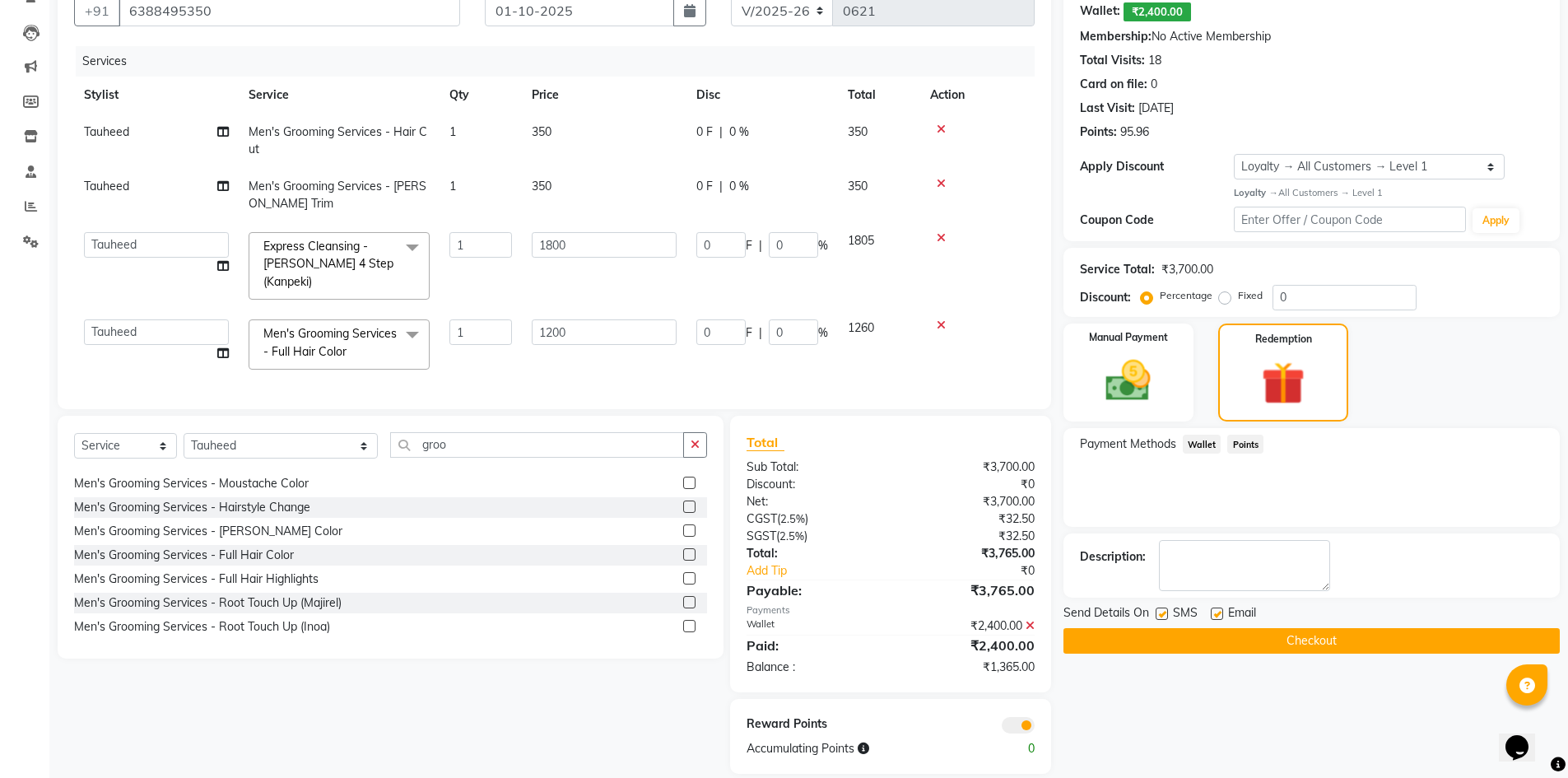
click at [1028, 623] on icon at bounding box center [1030, 626] width 9 height 12
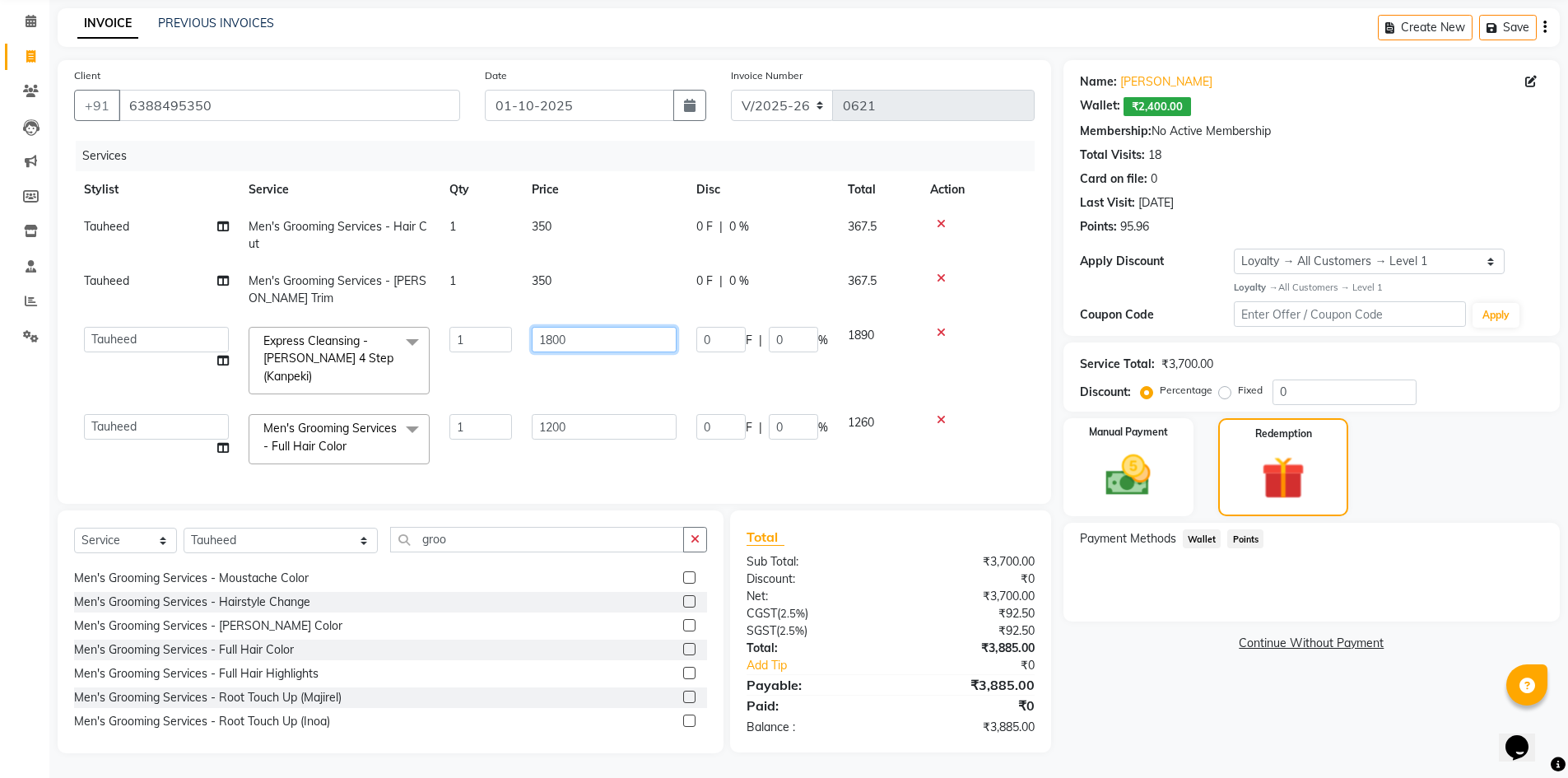
scroll to position [59, 0]
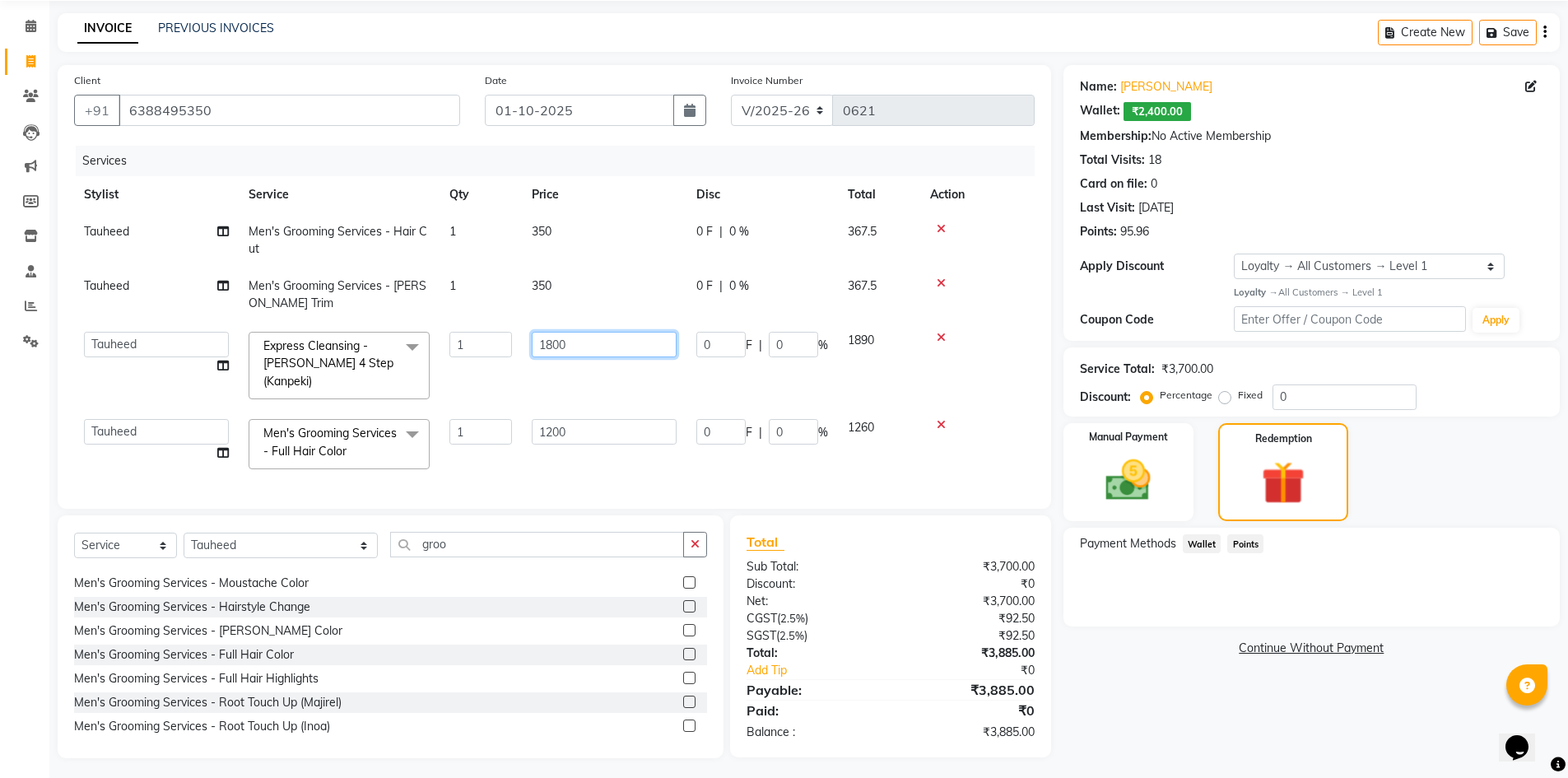
click at [600, 347] on input "1800" at bounding box center [604, 344] width 145 height 25
type input "1885"
click at [586, 287] on td "350" at bounding box center [604, 295] width 164 height 54
select select "78213"
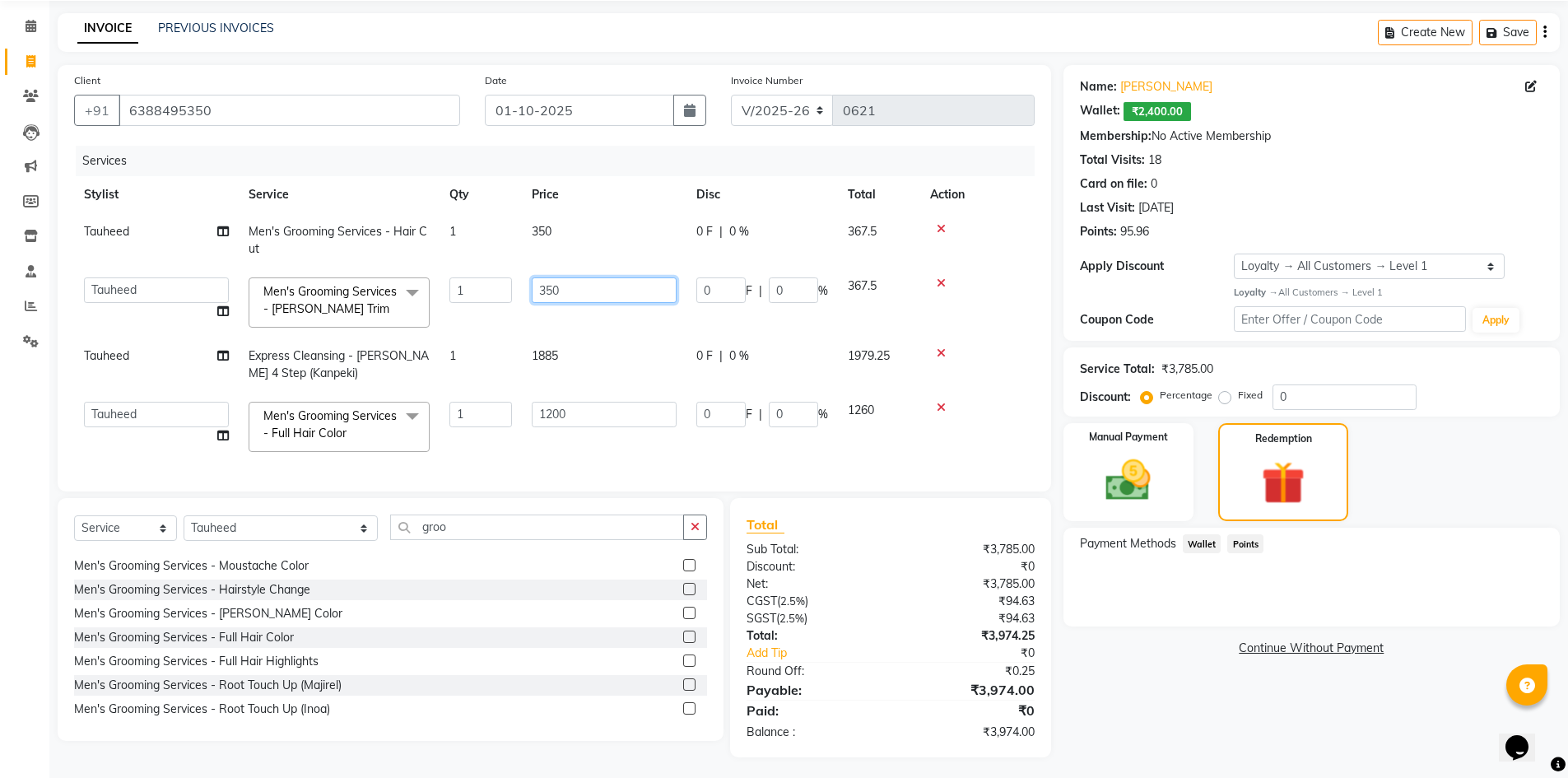
click at [599, 281] on input "350" at bounding box center [604, 290] width 145 height 25
type input "367"
click at [571, 212] on th "Price" at bounding box center [604, 194] width 164 height 37
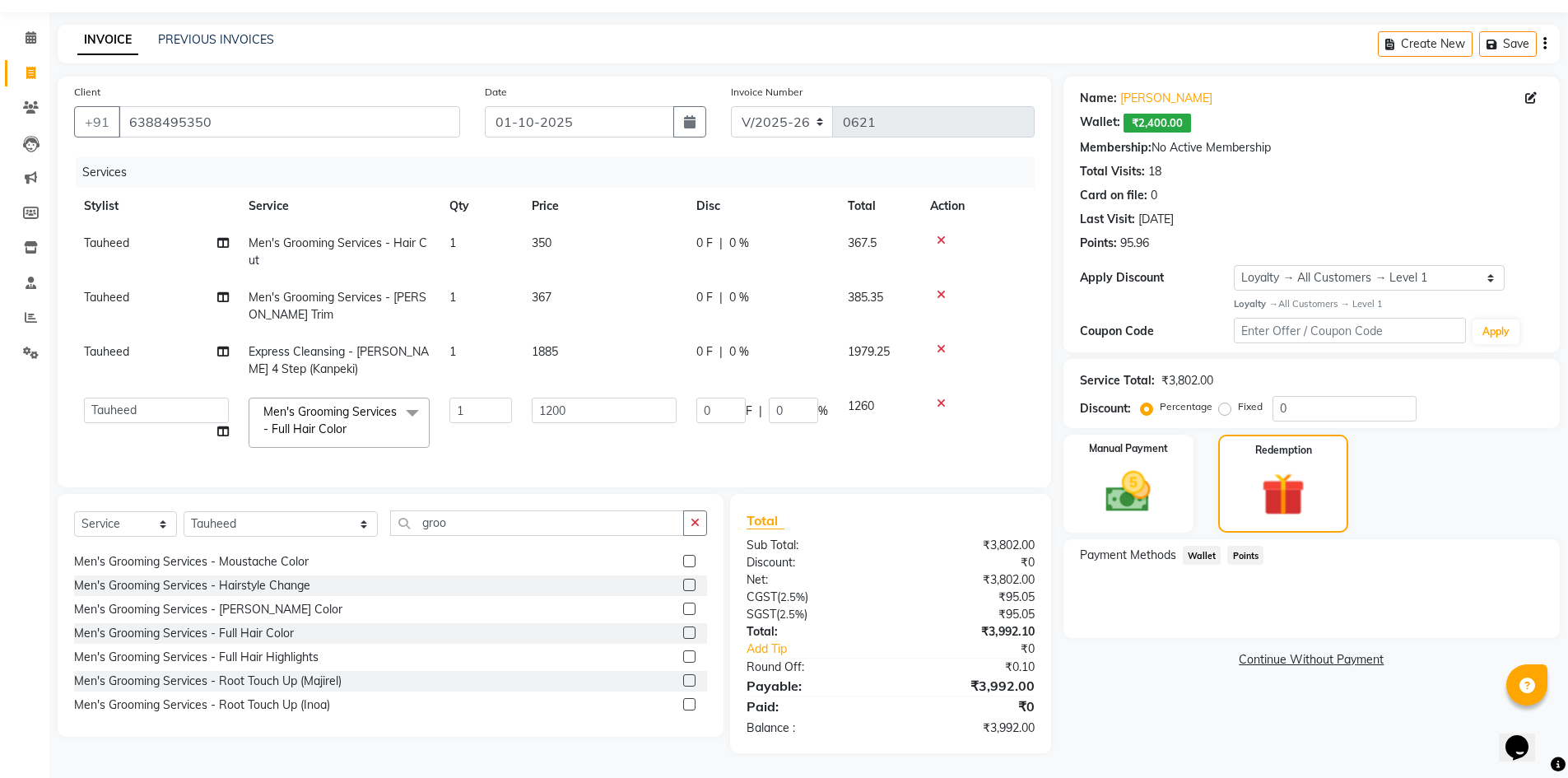
click at [584, 234] on td "350" at bounding box center [604, 252] width 164 height 54
select select "78213"
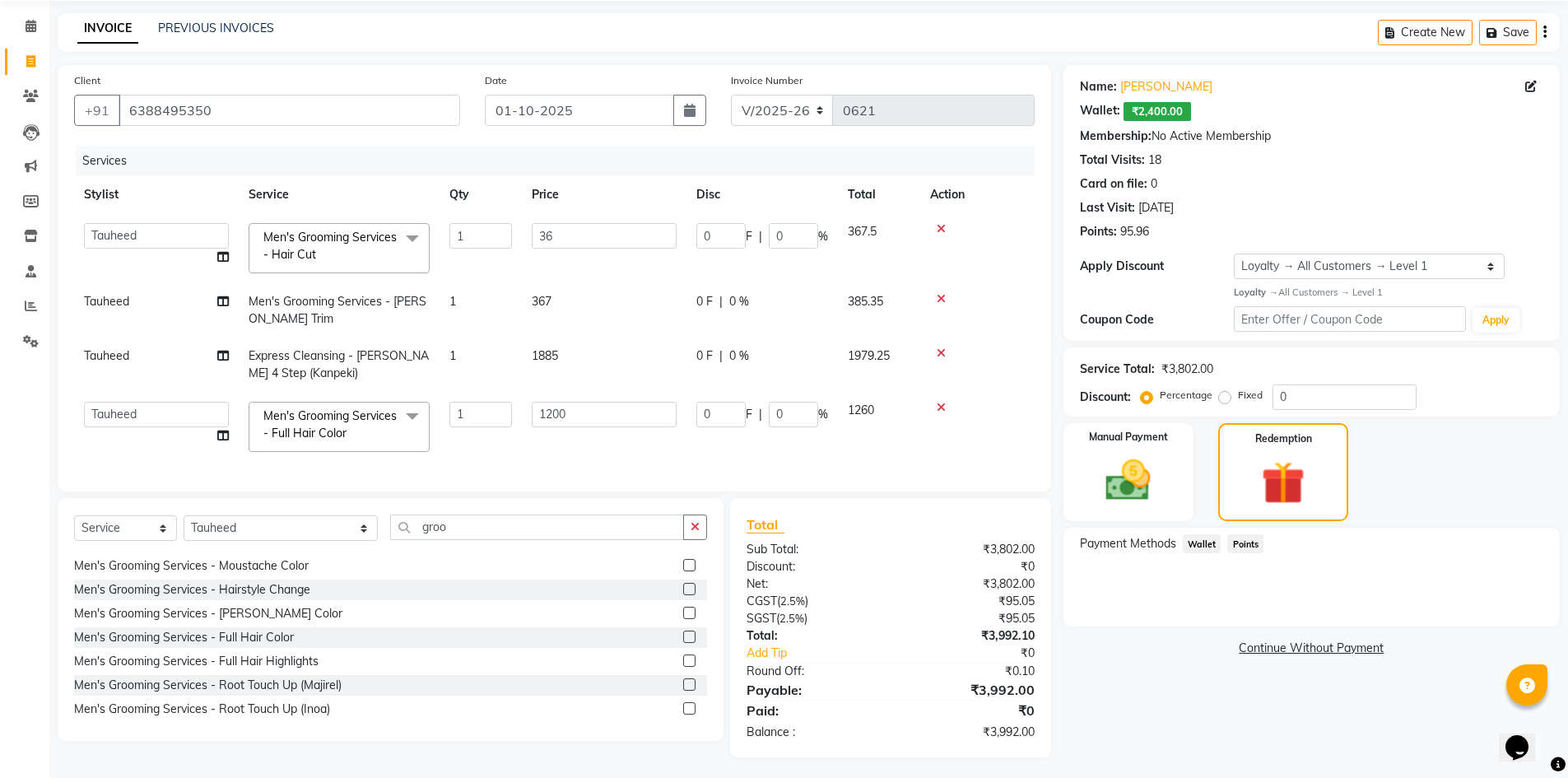
type input "367"
click at [604, 443] on td "1200" at bounding box center [604, 427] width 164 height 70
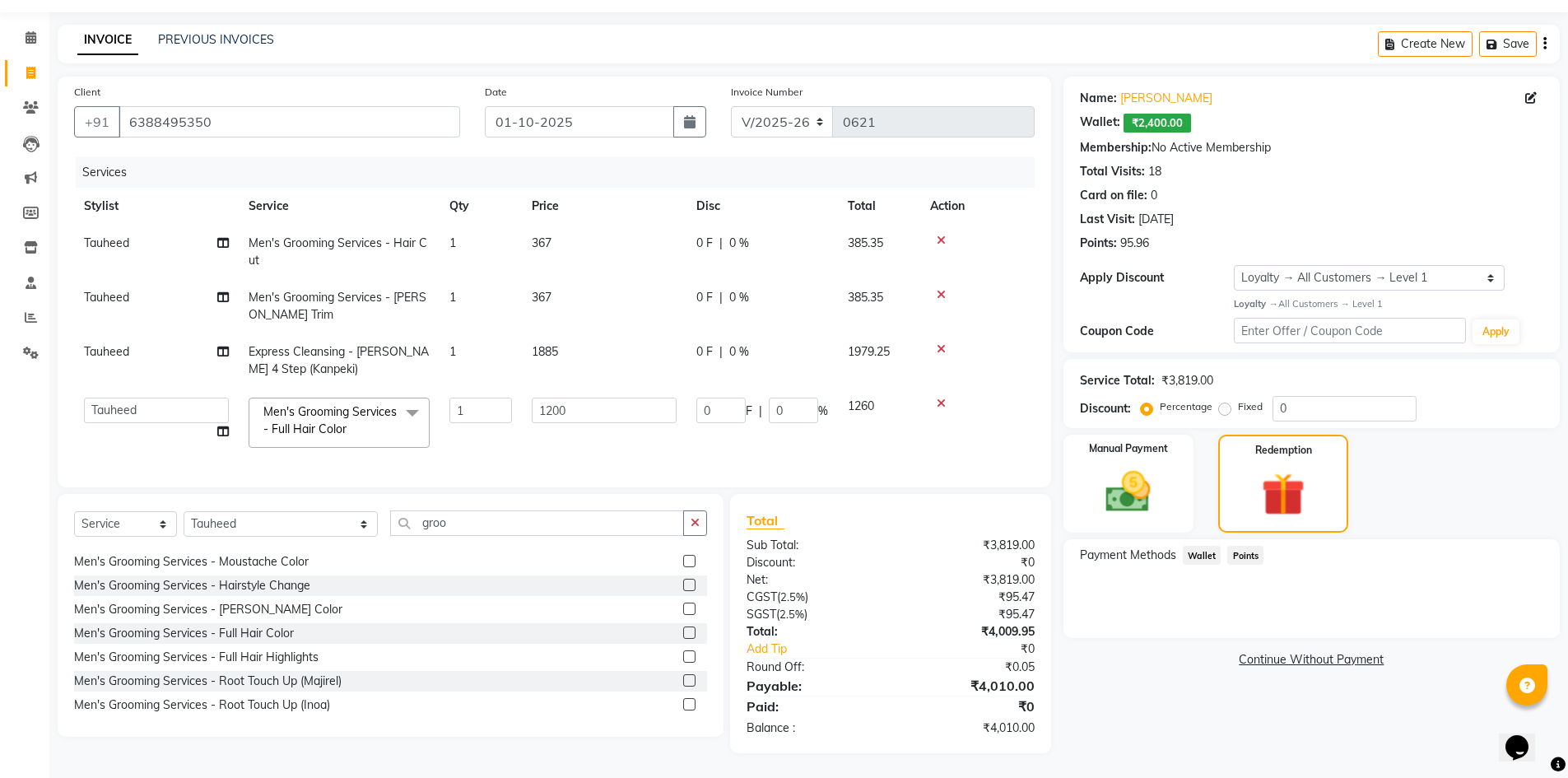
click at [1201, 546] on span "Wallet" at bounding box center [1203, 556] width 39 height 19
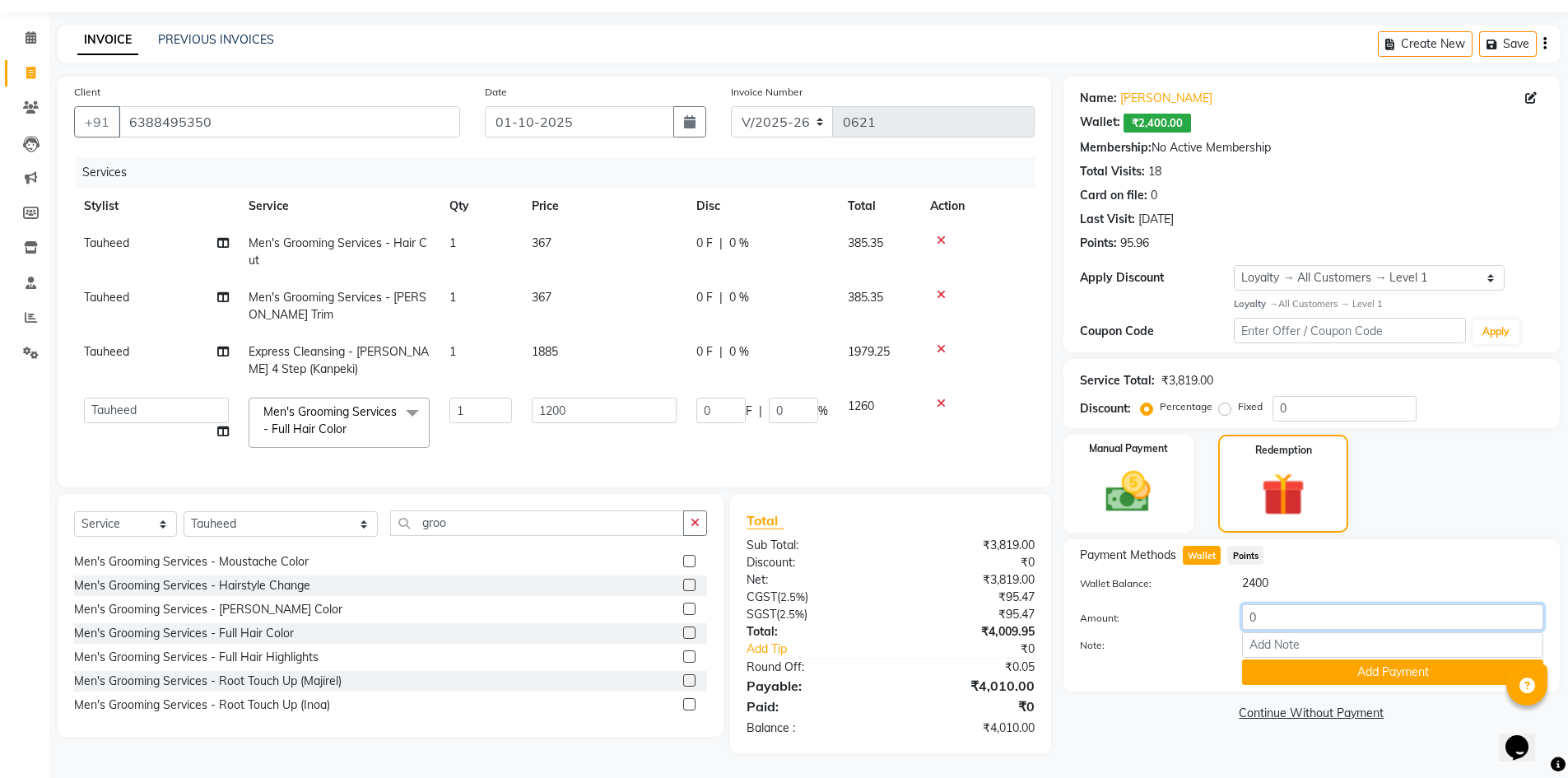
click at [1271, 604] on input "0" at bounding box center [1393, 617] width 301 height 25
type input "2400"
click at [1346, 644] on input "Note:" at bounding box center [1393, 645] width 301 height 25
click at [1348, 660] on button "Add Payment" at bounding box center [1393, 673] width 301 height 25
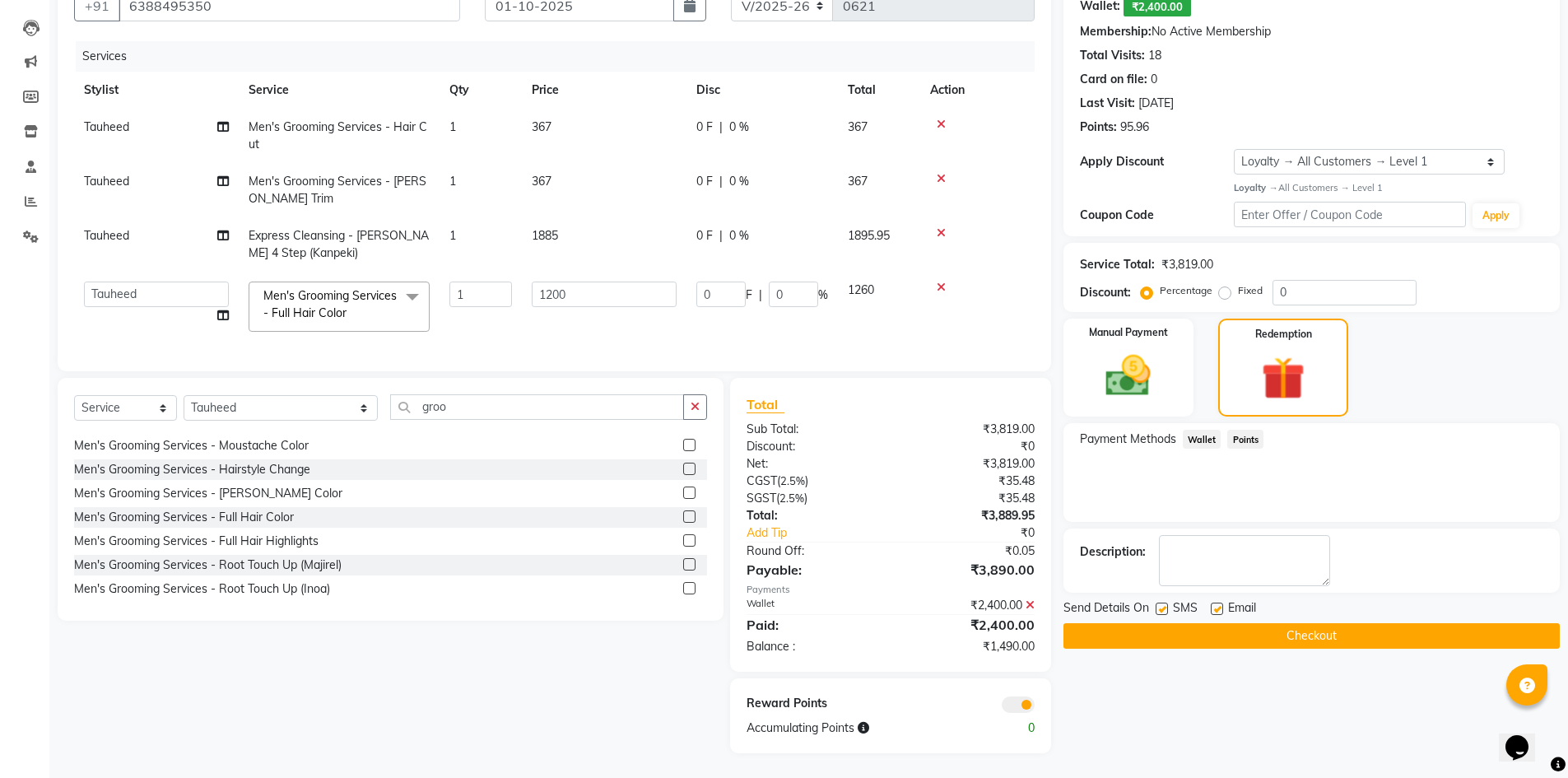
scroll to position [176, 0]
click at [1239, 283] on label "Fixed" at bounding box center [1251, 290] width 25 height 14
click at [1225, 285] on input "Fixed" at bounding box center [1228, 291] width 12 height 12
radio input "true"
click at [1297, 280] on input "0" at bounding box center [1344, 293] width 144 height 25
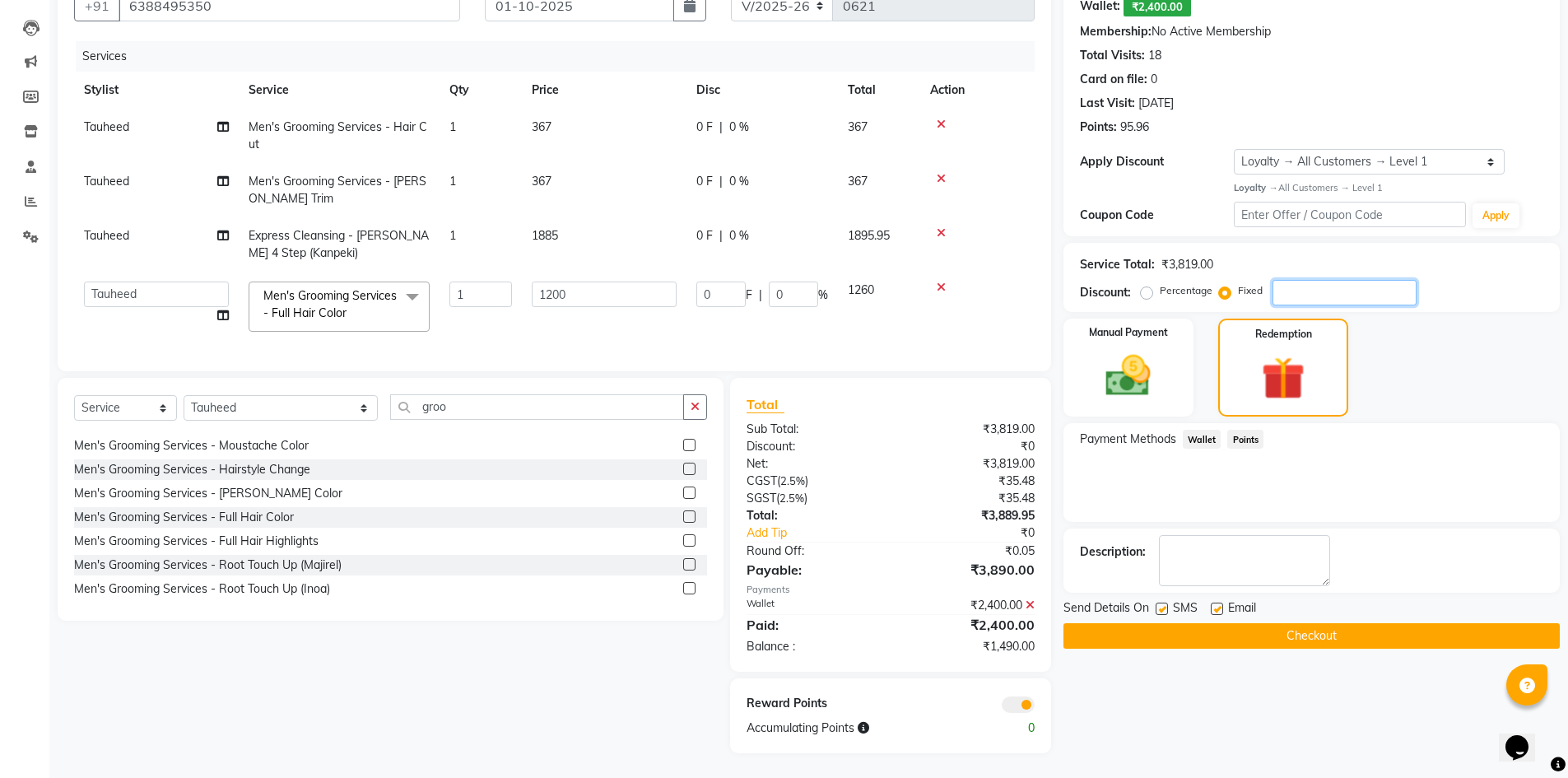
type input "4"
type input "1.26"
type input "0.1"
type input "40"
type input "12.57"
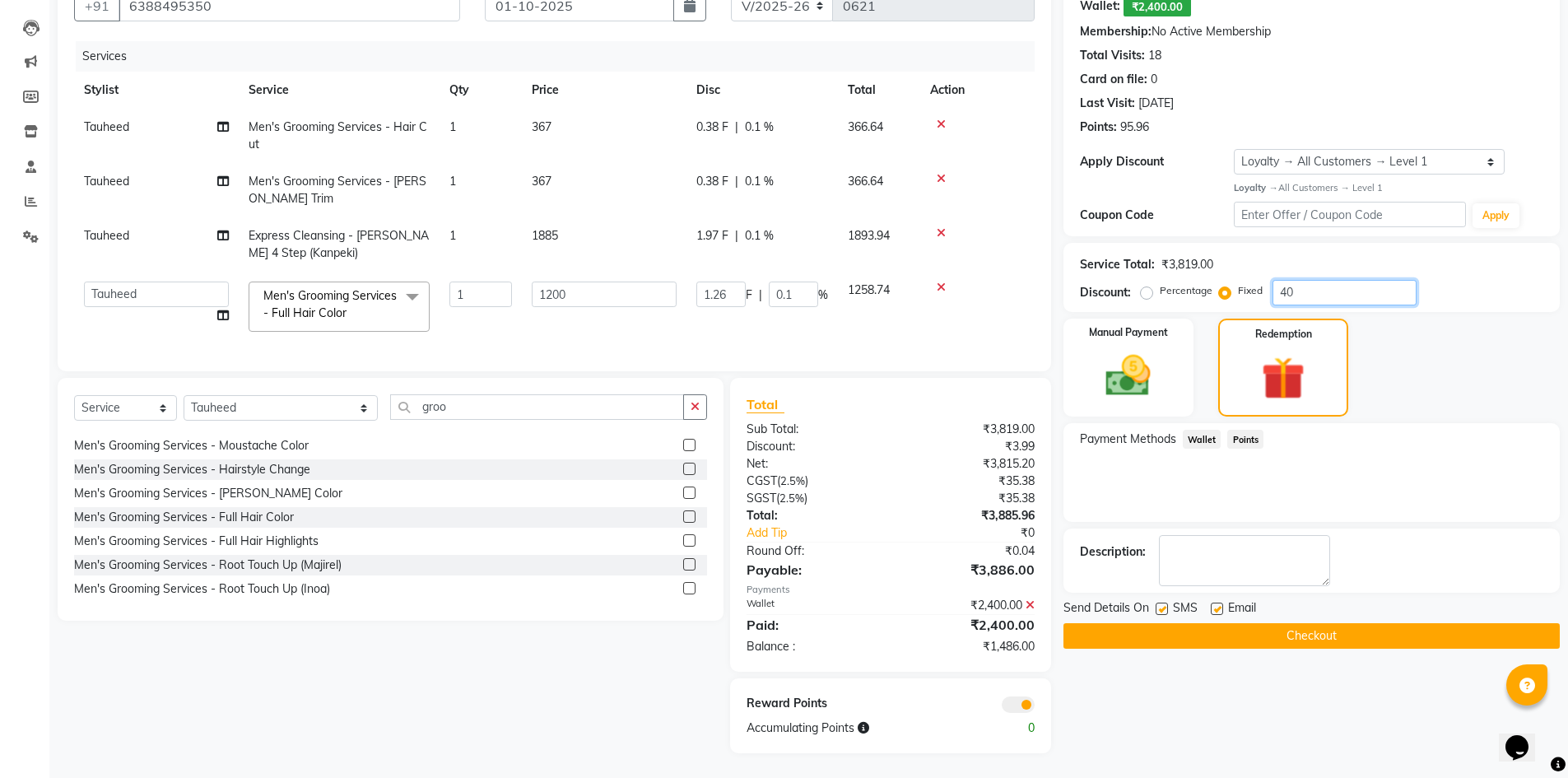
type input "1.05"
type input "40"
click at [1284, 629] on button "Checkout" at bounding box center [1312, 636] width 497 height 25
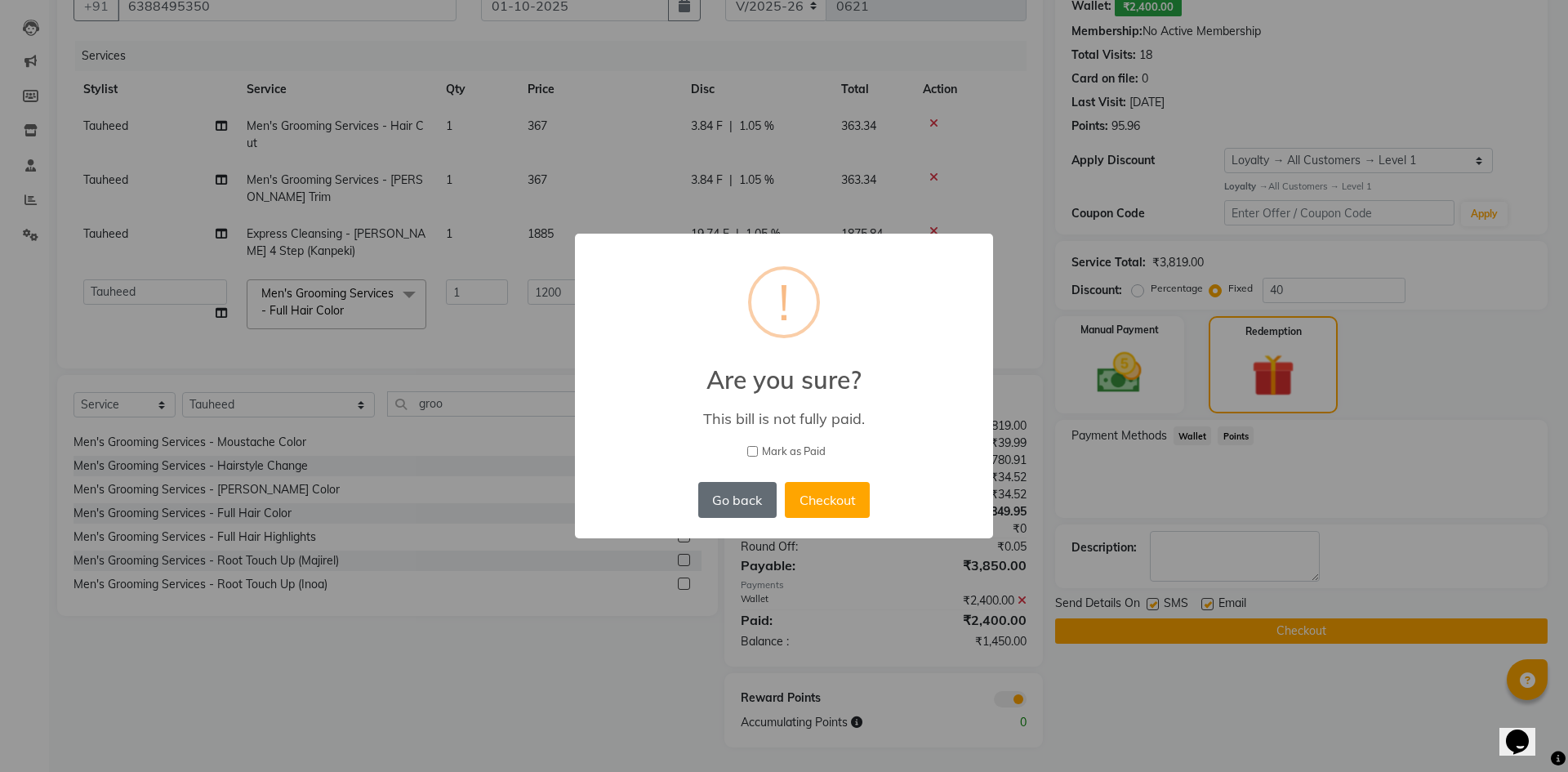
click at [759, 508] on button "Go back" at bounding box center [738, 500] width 79 height 35
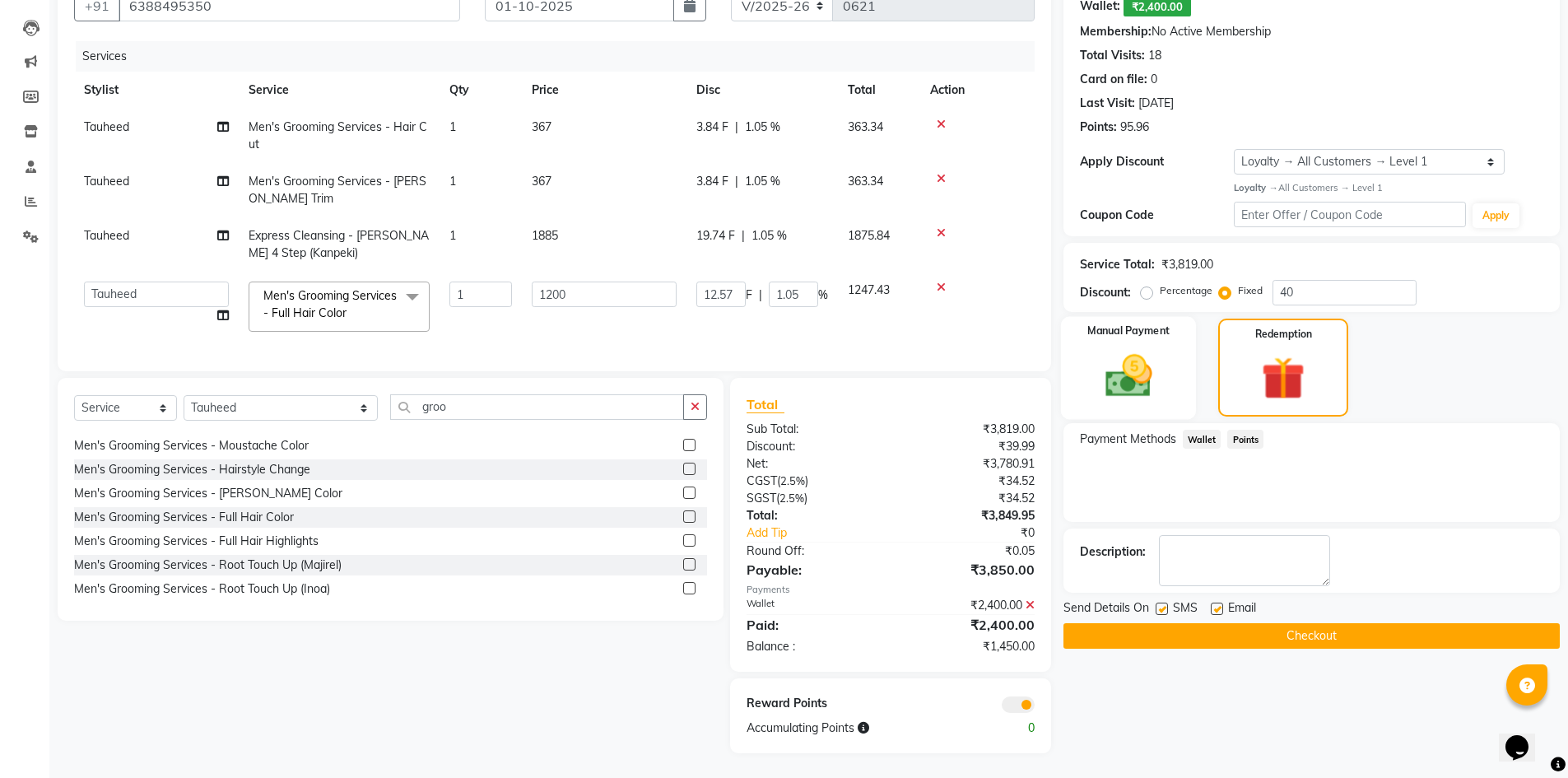
click at [1094, 367] on img at bounding box center [1128, 375] width 75 height 53
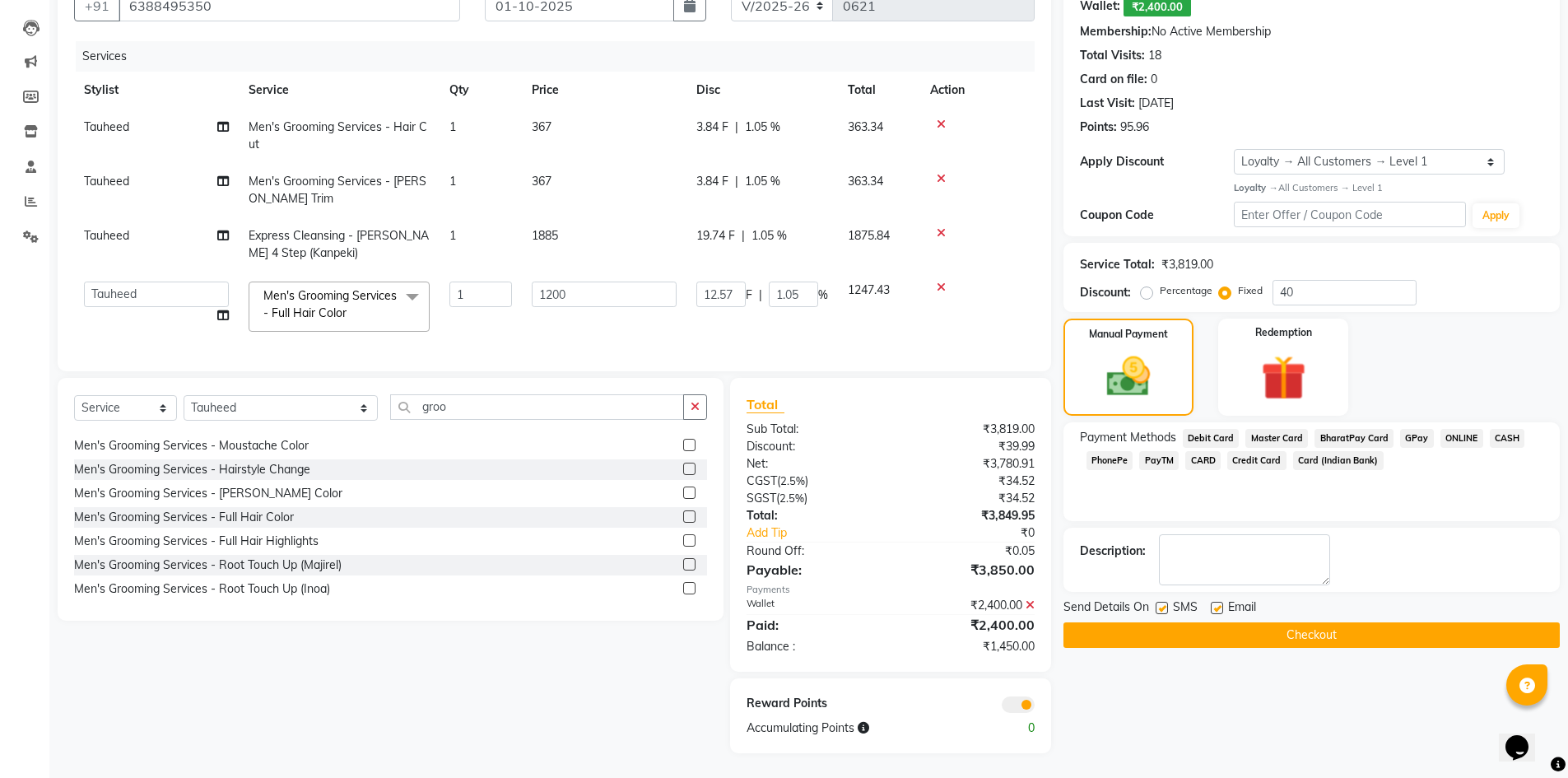
click at [1466, 429] on span "ONLINE" at bounding box center [1462, 439] width 43 height 19
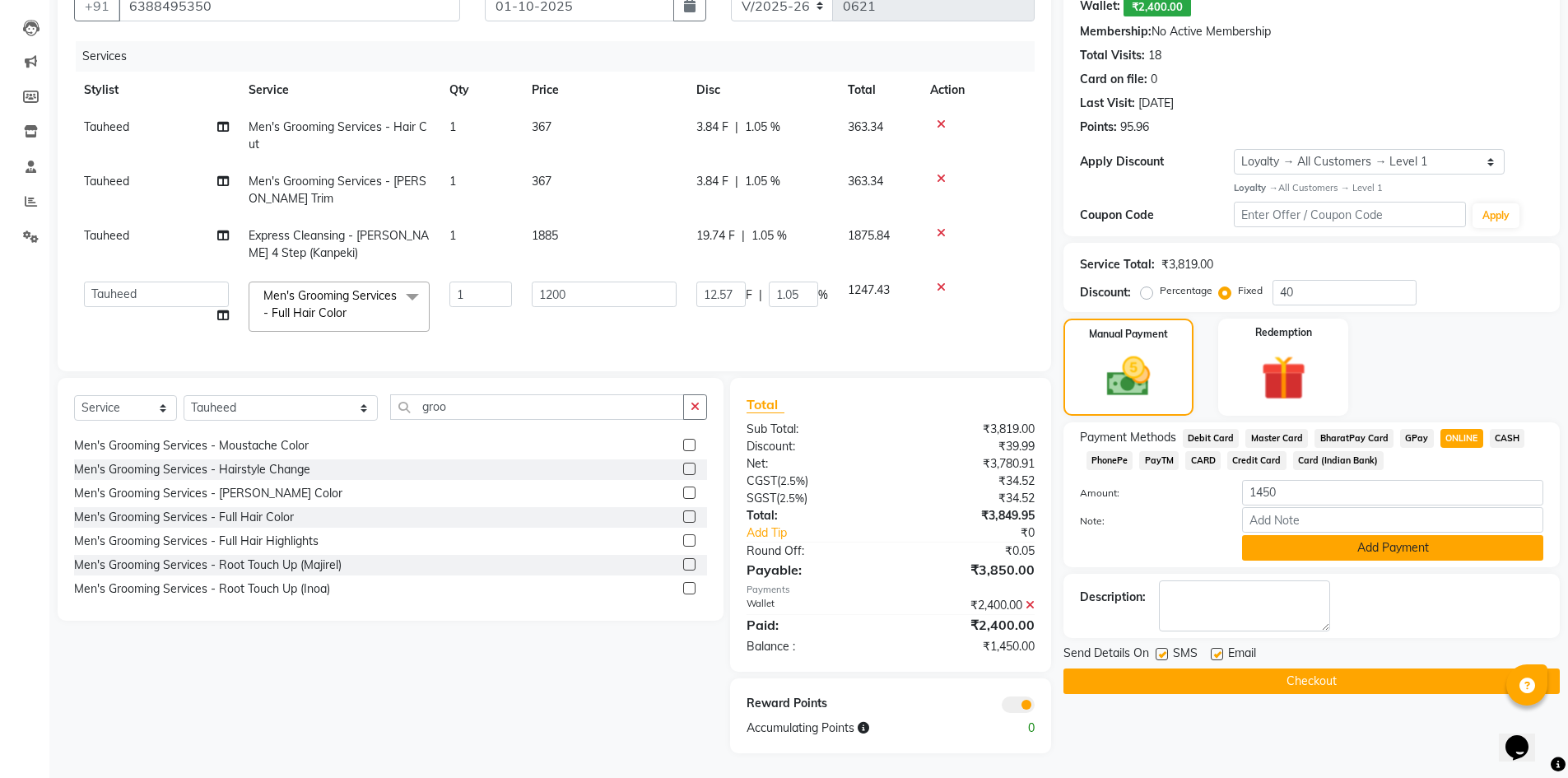
click at [1361, 537] on button "Add Payment" at bounding box center [1393, 548] width 301 height 25
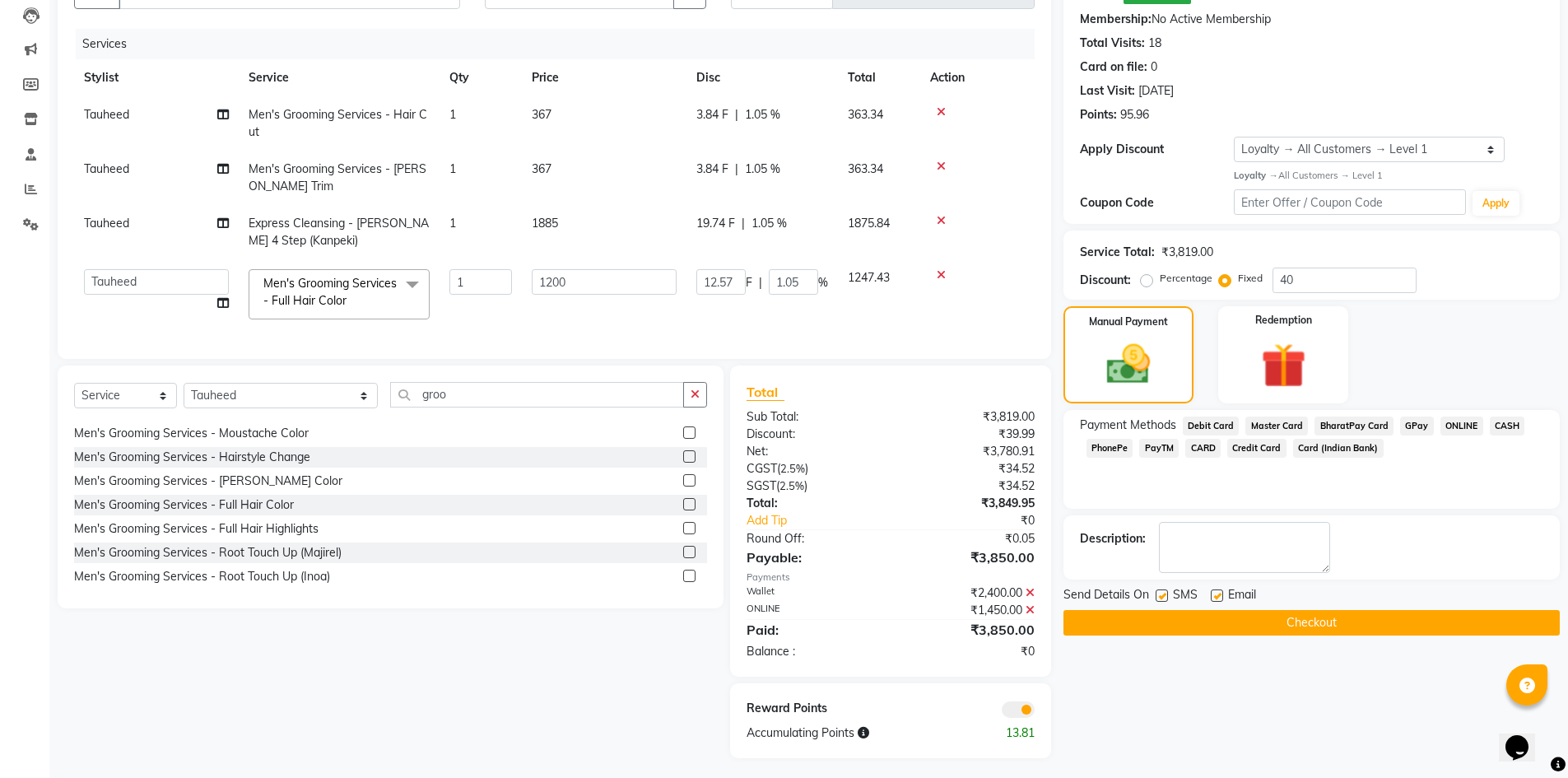
click at [1281, 620] on button "Checkout" at bounding box center [1312, 622] width 497 height 25
